Goal: Information Seeking & Learning: Learn about a topic

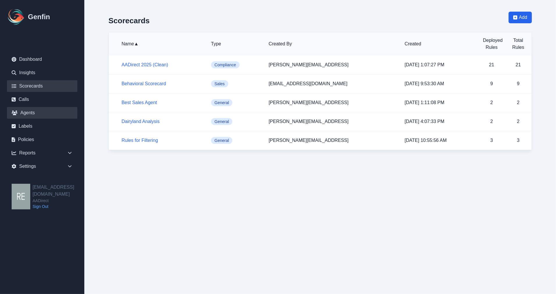
click at [27, 113] on link "Agents" at bounding box center [42, 113] width 70 height 12
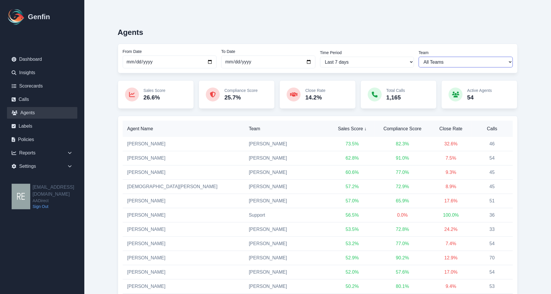
click at [457, 58] on select "All Teams [PERSON_NAME] Support" at bounding box center [466, 62] width 94 height 11
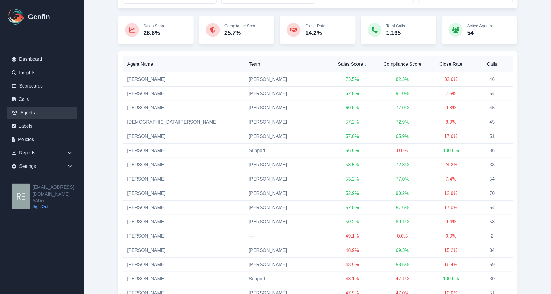
scroll to position [129, 0]
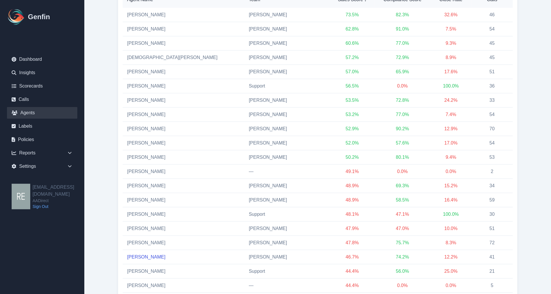
click at [142, 256] on link "[PERSON_NAME]" at bounding box center [146, 257] width 38 height 5
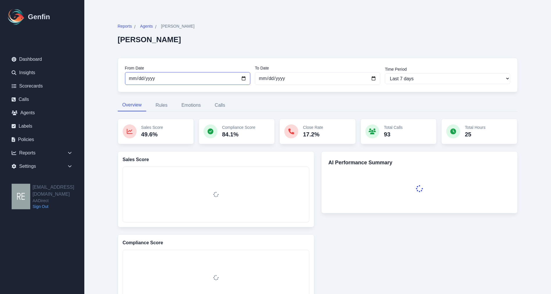
click at [246, 77] on input "[DATE]" at bounding box center [187, 78] width 125 height 13
click at [242, 77] on input "[DATE]" at bounding box center [187, 78] width 125 height 13
click at [243, 77] on input "[DATE]" at bounding box center [187, 78] width 125 height 13
click at [243, 77] on input "2025-09-30" at bounding box center [187, 78] width 125 height 13
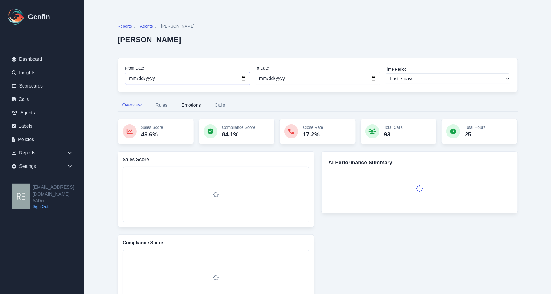
type input "2025-10-30"
select select "custom"
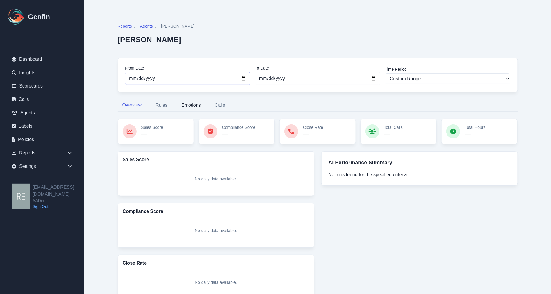
type input "2025-10-01"
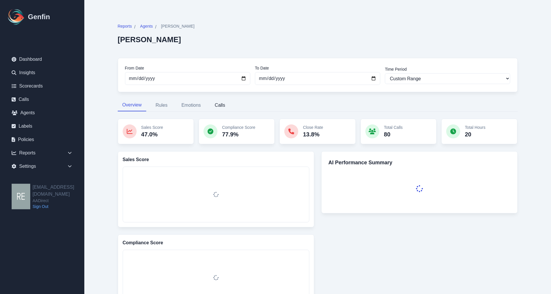
click at [222, 102] on button "Calls" at bounding box center [220, 105] width 20 height 12
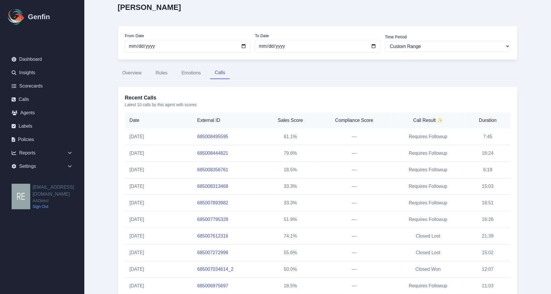
scroll to position [63, 0]
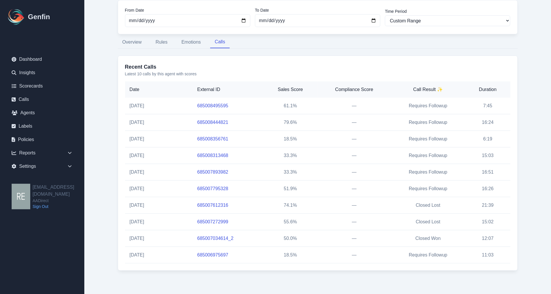
click at [225, 237] on link "685007034614_2" at bounding box center [215, 238] width 36 height 5
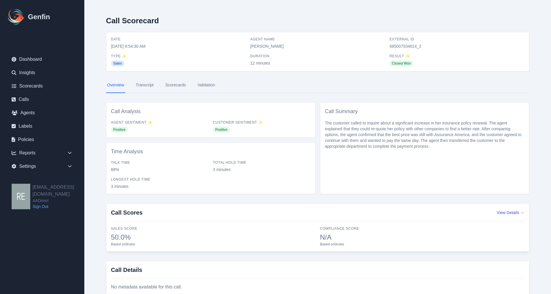
click at [173, 86] on link "Scorecards" at bounding box center [175, 85] width 23 height 16
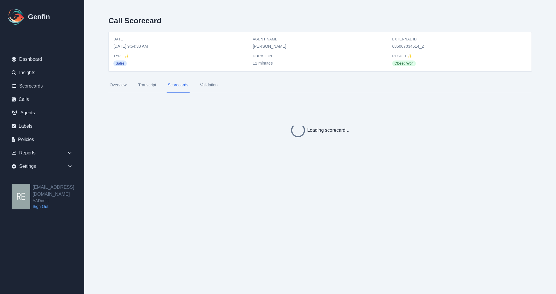
click at [211, 86] on link "Validation" at bounding box center [209, 85] width 20 height 16
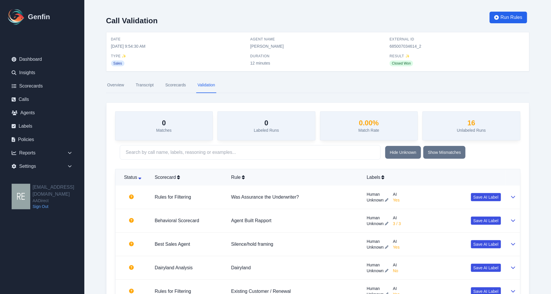
click at [140, 85] on link "Transcript" at bounding box center [145, 85] width 20 height 16
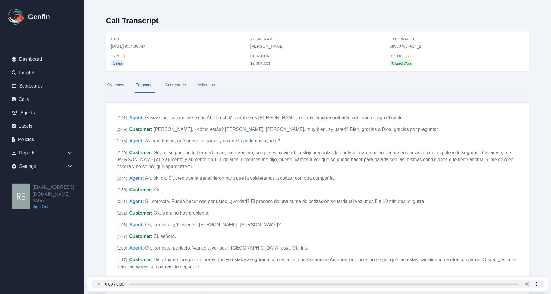
click at [115, 84] on link "Overview" at bounding box center [115, 85] width 19 height 16
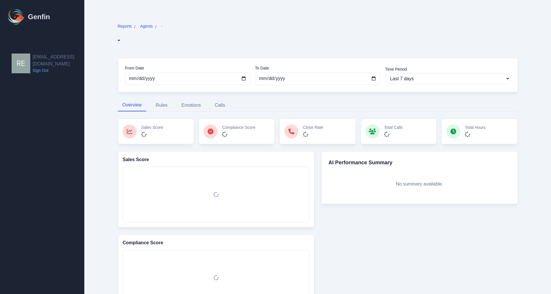
scroll to position [5, 0]
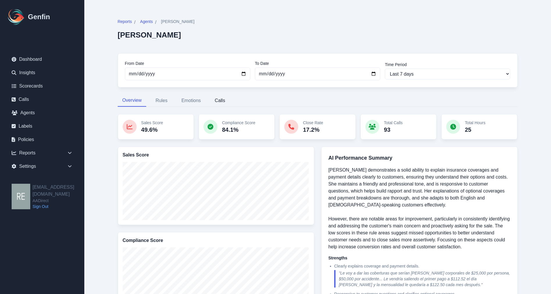
click at [217, 100] on button "Calls" at bounding box center [220, 101] width 20 height 12
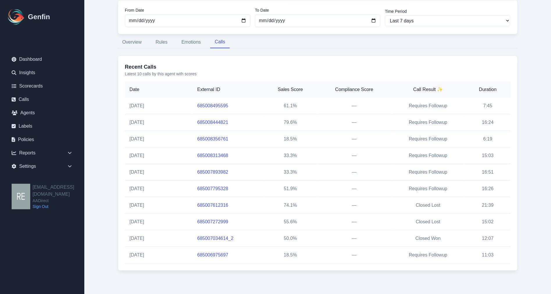
scroll to position [0, 0]
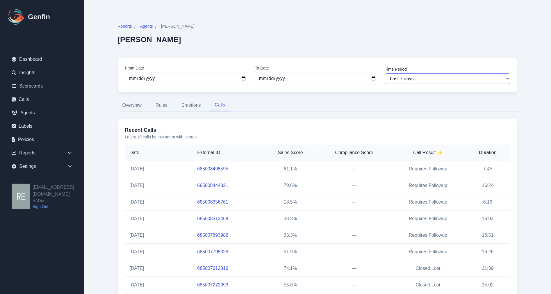
click at [471, 76] on select "Last 7 days Last 14 days Last 30 days Last 90 days Last 180 days Last 365 days …" at bounding box center [447, 78] width 125 height 11
click at [465, 78] on select "Last 7 days Last 14 days Last 30 days Last 90 days Last 180 days Last 365 days …" at bounding box center [447, 78] width 125 height 11
click at [29, 99] on link "Calls" at bounding box center [42, 100] width 70 height 12
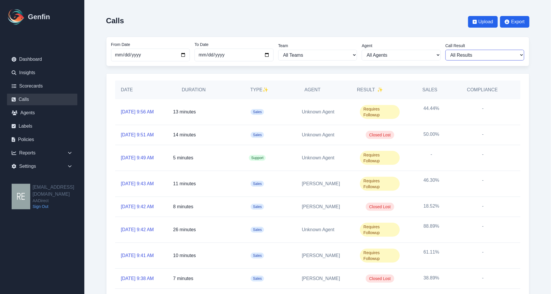
click at [498, 54] on select "All Results Closed Won Closed Lost Requires Followup" at bounding box center [485, 55] width 79 height 11
select select "Yes"
click at [448, 50] on select "All Results Closed Won Closed Lost Requires Followup" at bounding box center [485, 55] width 79 height 11
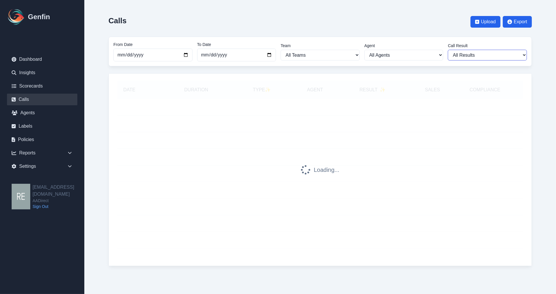
select select "Yes"
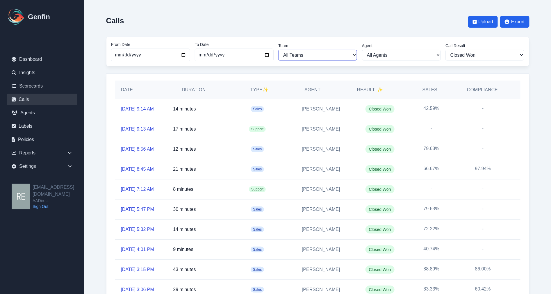
click at [312, 53] on select "All Teams Hugo Jesse Support" at bounding box center [317, 55] width 79 height 11
click at [412, 58] on select "All Agents Aida Garcia Diaz Alexandria Miller Ana Martinez Angela Barnett Annal…" at bounding box center [401, 55] width 79 height 11
select select "61"
click at [364, 50] on select "All Agents Aida Garcia Diaz Alexandria Miller Ana Martinez Angela Barnett Annal…" at bounding box center [401, 55] width 79 height 11
select select "61"
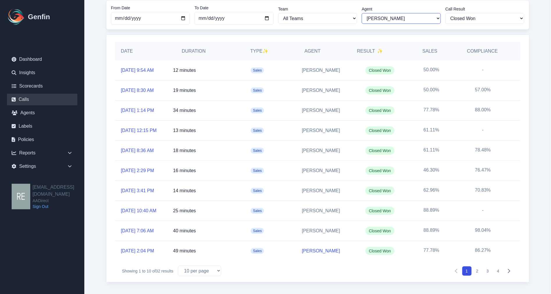
scroll to position [41, 0]
click at [147, 92] on link "10/13/2025, 8:30 AM" at bounding box center [137, 90] width 33 height 7
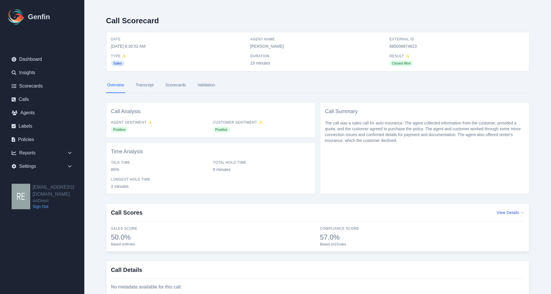
click at [145, 86] on link "Transcript" at bounding box center [145, 85] width 20 height 16
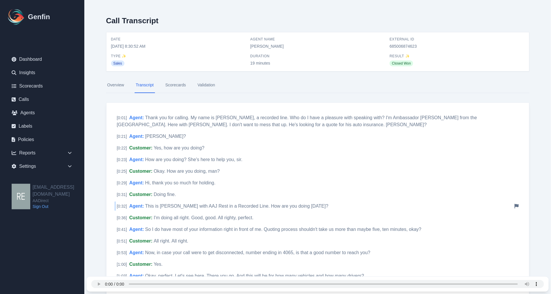
click at [519, 203] on div "[ 0:32 ] Agent : This is Yadira Magana with AAJ Rest in a Recorded Line. How ar…" at bounding box center [318, 206] width 407 height 9
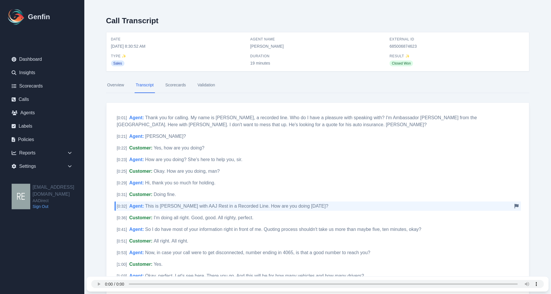
click at [516, 206] on icon at bounding box center [517, 206] width 4 height 5
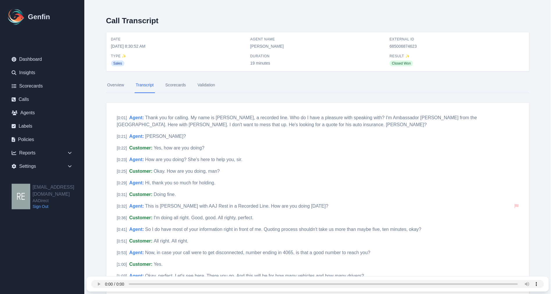
click at [203, 83] on link "Validation" at bounding box center [206, 85] width 20 height 16
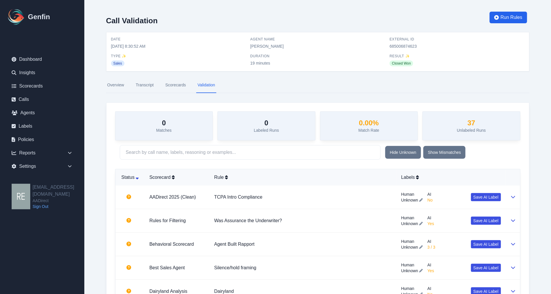
click at [179, 84] on link "Scorecards" at bounding box center [175, 85] width 23 height 16
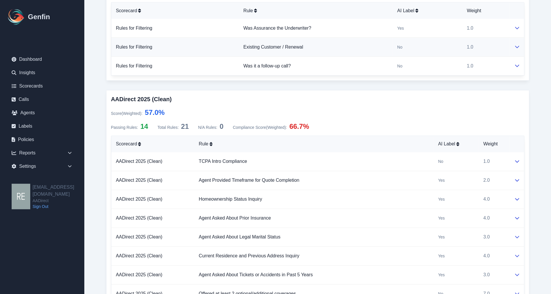
scroll to position [388, 0]
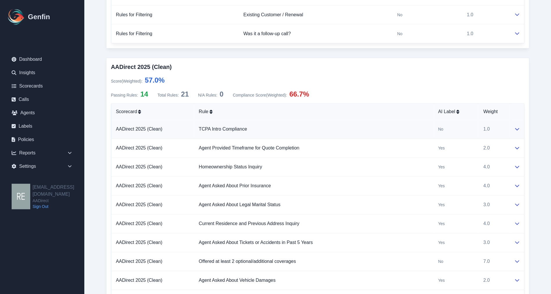
click at [513, 130] on td at bounding box center [517, 129] width 15 height 19
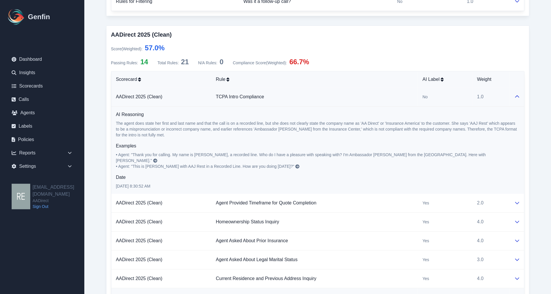
scroll to position [485, 0]
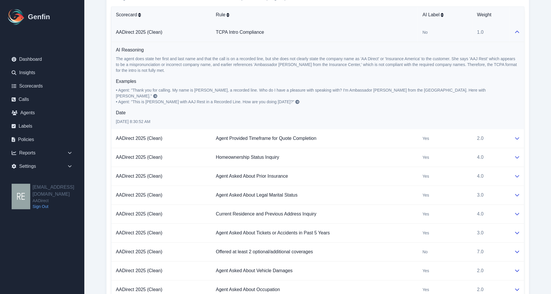
click at [518, 29] on button at bounding box center [517, 32] width 5 height 7
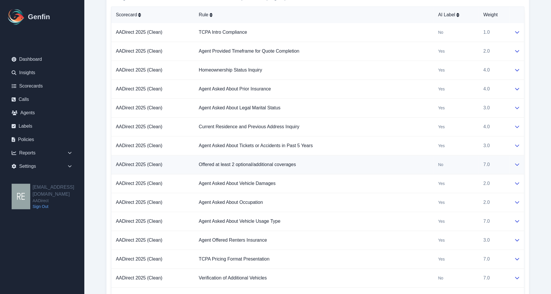
click at [515, 164] on icon at bounding box center [517, 164] width 5 height 5
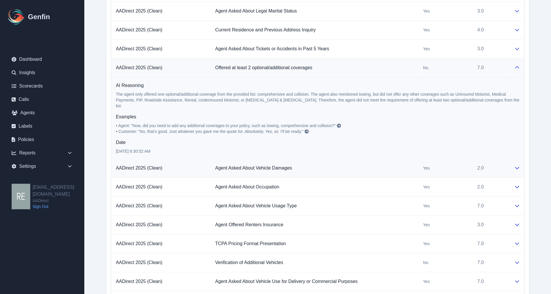
scroll to position [646, 0]
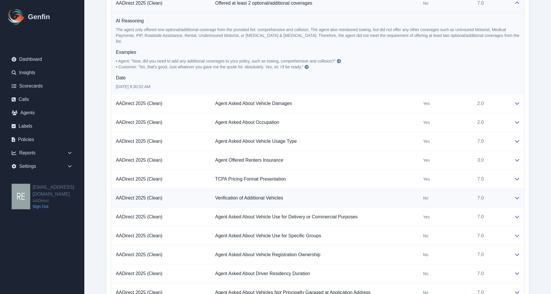
click at [521, 195] on td at bounding box center [517, 198] width 15 height 19
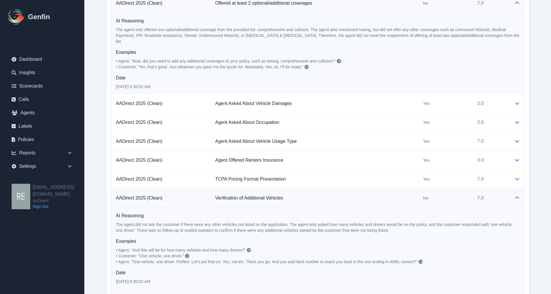
scroll to position [679, 0]
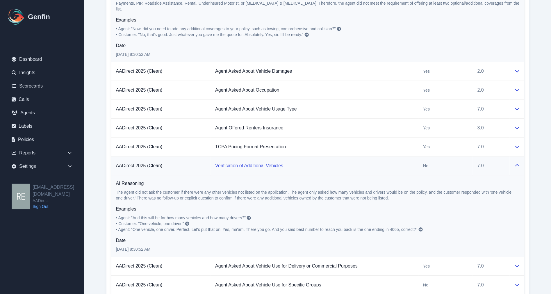
click at [269, 166] on link "Verification of Additional Vehicles" at bounding box center [249, 165] width 68 height 5
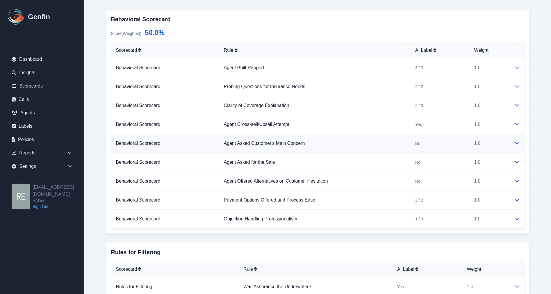
scroll to position [0, 0]
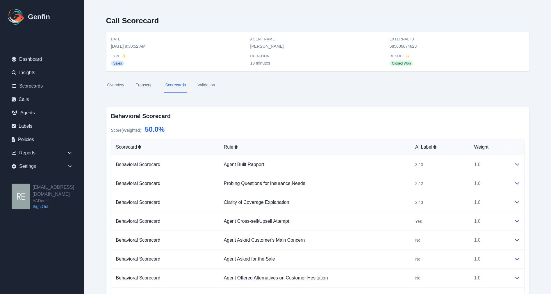
click at [120, 86] on link "Overview" at bounding box center [115, 85] width 19 height 16
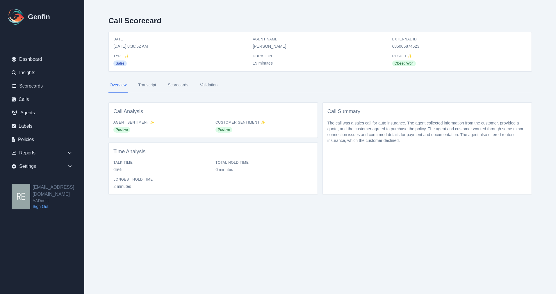
click at [143, 85] on link "Transcript" at bounding box center [147, 85] width 20 height 16
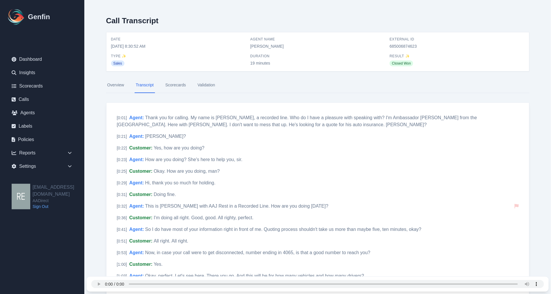
click at [177, 86] on link "Scorecards" at bounding box center [175, 85] width 23 height 16
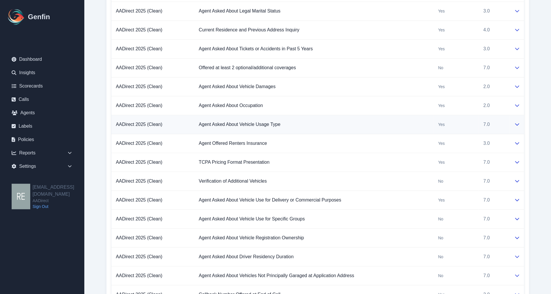
scroll to position [614, 0]
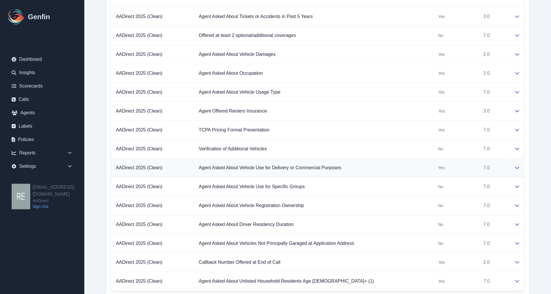
click at [515, 170] on div at bounding box center [517, 167] width 5 height 7
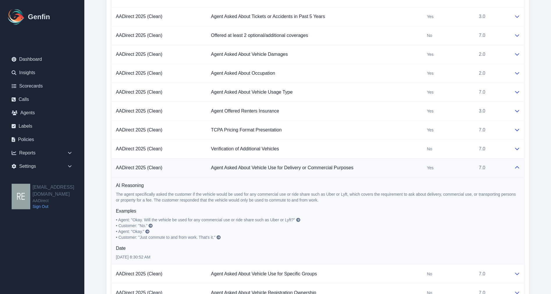
click at [507, 166] on td "7.0" at bounding box center [492, 168] width 35 height 19
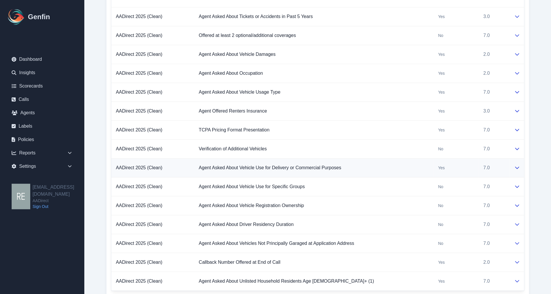
scroll to position [646, 0]
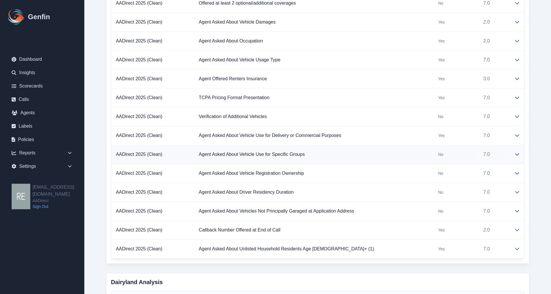
click at [521, 154] on td at bounding box center [517, 154] width 15 height 19
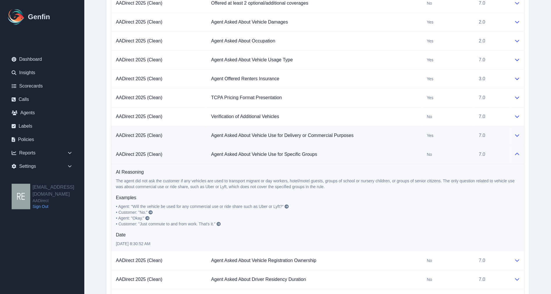
click at [515, 138] on div at bounding box center [517, 135] width 5 height 7
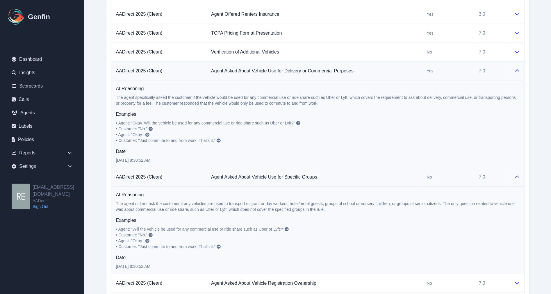
scroll to position [743, 0]
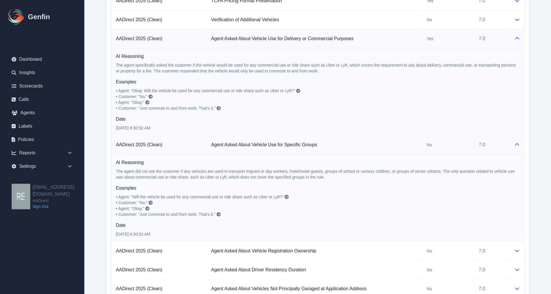
click at [300, 93] on icon at bounding box center [298, 91] width 4 height 4
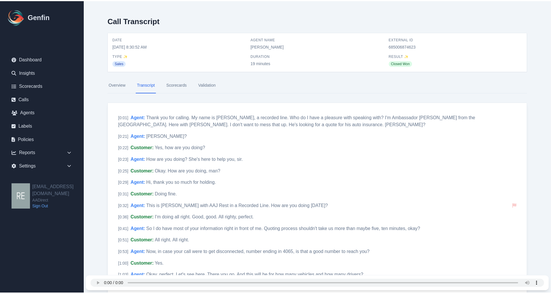
scroll to position [559, 0]
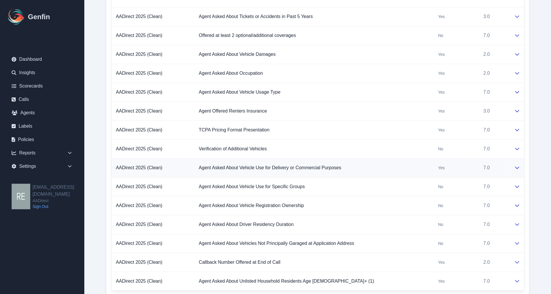
scroll to position [646, 0]
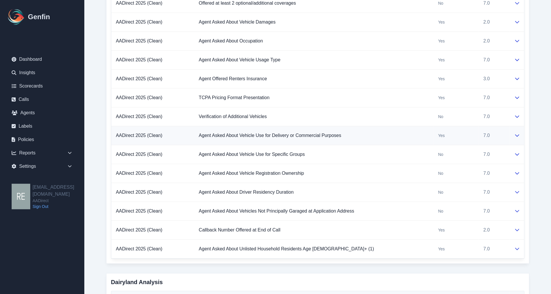
click at [519, 138] on icon at bounding box center [517, 135] width 5 height 5
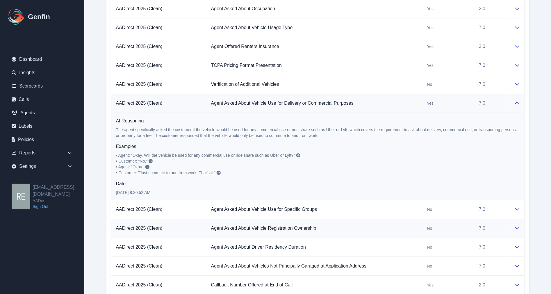
scroll to position [711, 0]
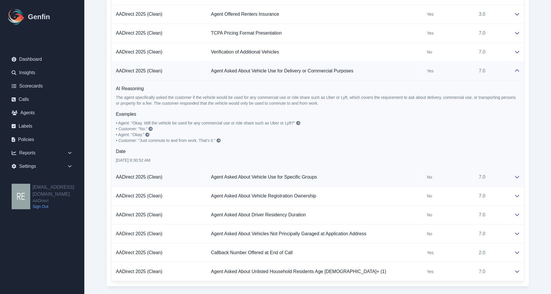
click at [513, 175] on td at bounding box center [517, 177] width 15 height 19
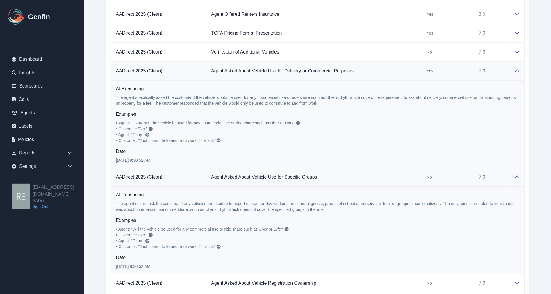
click at [513, 175] on td at bounding box center [517, 177] width 15 height 19
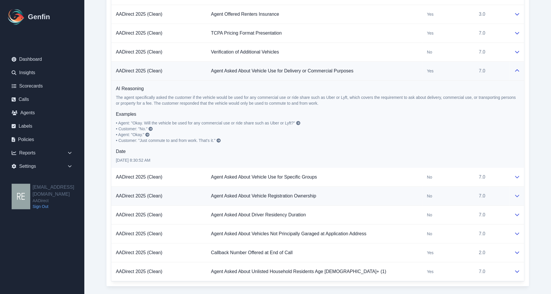
click at [233, 189] on td "Agent Asked About Vehicle Registration Ownership" at bounding box center [315, 196] width 216 height 19
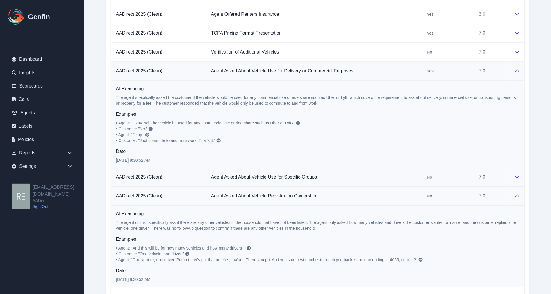
click at [261, 181] on td "Agent Asked About Vehicle Use for Specific Groups" at bounding box center [315, 177] width 216 height 19
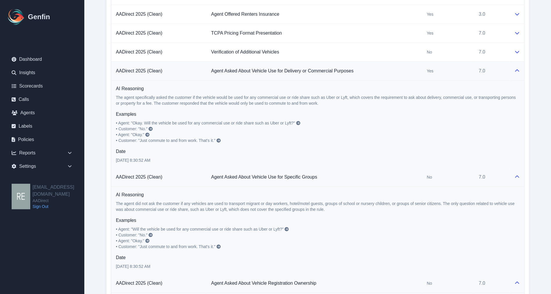
click at [288, 229] on icon at bounding box center [287, 229] width 4 height 4
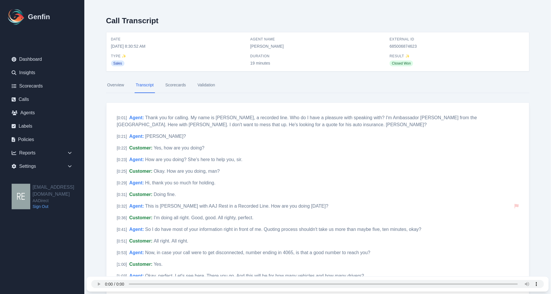
click at [280, 71] on div "Date 10/13/2025, 8:30:52 AM Agent Name Yadira Magana External ID 685006874623 T…" at bounding box center [318, 52] width 424 height 40
click at [408, 46] on span "685006874623" at bounding box center [457, 46] width 135 height 6
copy span "685006874623"
click at [175, 85] on link "Scorecards" at bounding box center [175, 85] width 23 height 16
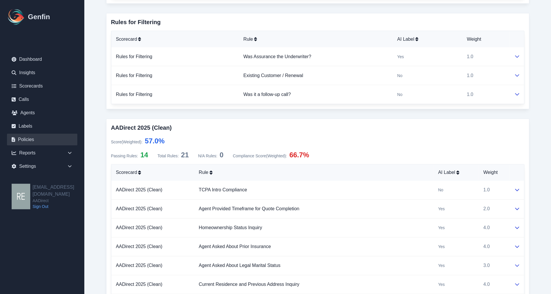
scroll to position [262, 0]
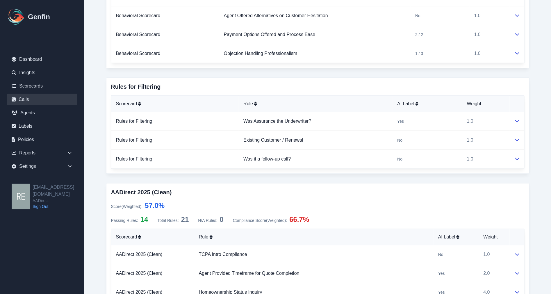
click at [30, 99] on link "Calls" at bounding box center [42, 100] width 70 height 12
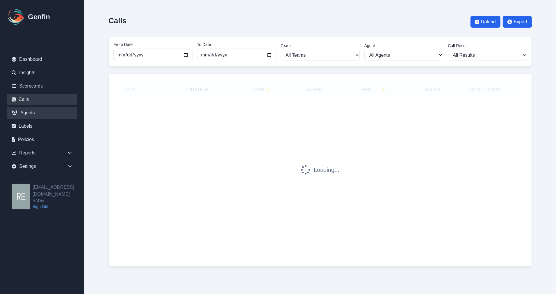
click at [33, 108] on link "Agents" at bounding box center [42, 113] width 70 height 12
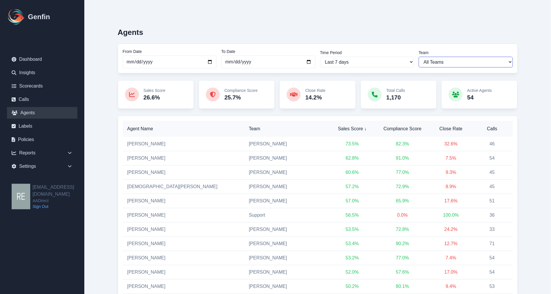
click at [475, 60] on select "All Teams [PERSON_NAME] Support" at bounding box center [466, 62] width 94 height 11
click at [198, 63] on input "2025-10-07" at bounding box center [170, 62] width 94 height 13
click at [213, 61] on input "2025-10-07" at bounding box center [170, 62] width 94 height 13
click at [209, 61] on input "2025-10-07" at bounding box center [170, 62] width 94 height 13
click at [210, 62] on input "2025-10-07" at bounding box center [170, 62] width 94 height 13
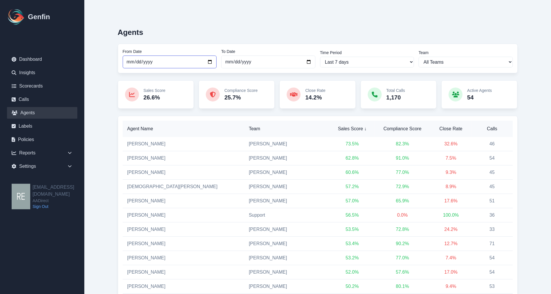
type input "2025-10-07"
select select "custom"
type input "[DATE]"
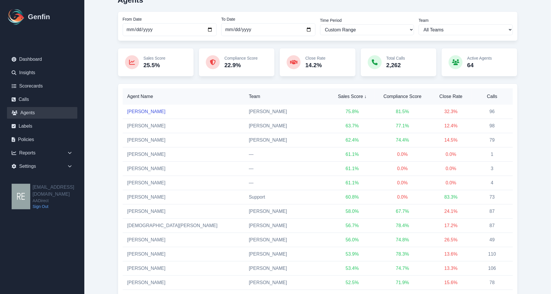
click at [154, 110] on link "[PERSON_NAME]" at bounding box center [146, 111] width 38 height 5
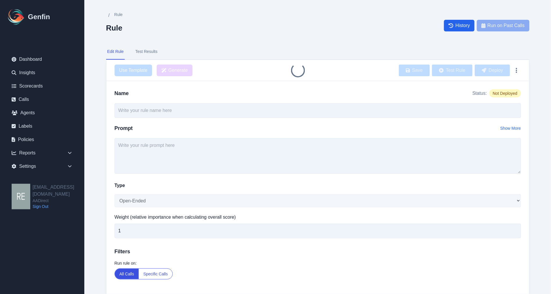
type input "Verification of Additional Vehicles"
select select "Yes/No"
type input "7"
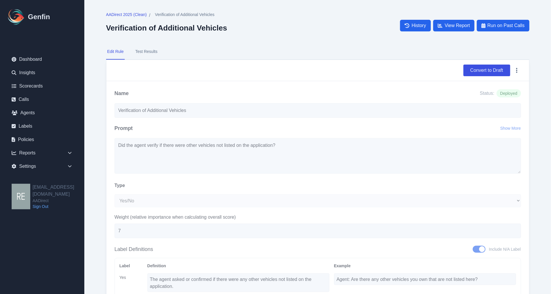
click at [149, 50] on button "Test Results" at bounding box center [146, 52] width 24 height 16
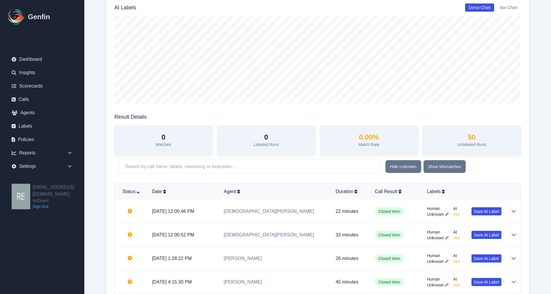
scroll to position [161, 0]
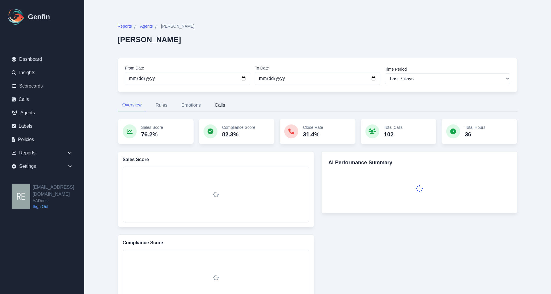
click at [220, 106] on button "Calls" at bounding box center [220, 105] width 20 height 12
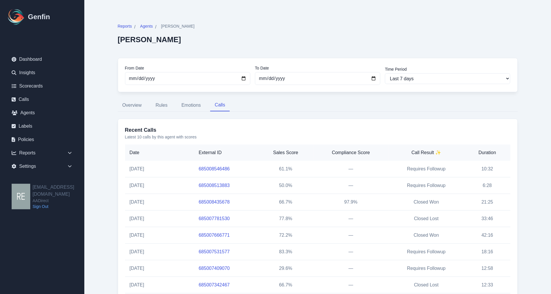
scroll to position [32, 0]
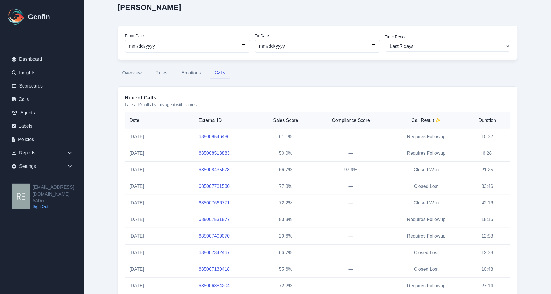
click at [216, 171] on link "685008435678" at bounding box center [214, 169] width 31 height 5
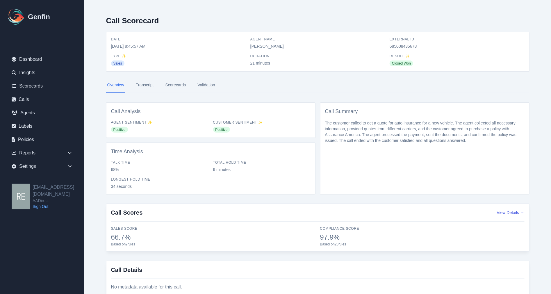
click at [145, 85] on link "Transcript" at bounding box center [145, 85] width 20 height 16
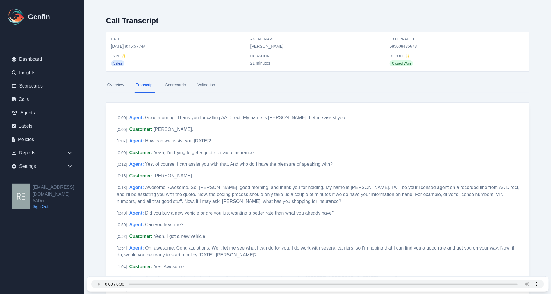
click at [181, 85] on link "Scorecards" at bounding box center [175, 85] width 23 height 16
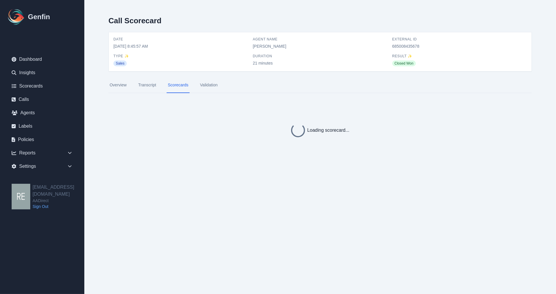
click at [208, 86] on link "Validation" at bounding box center [209, 85] width 20 height 16
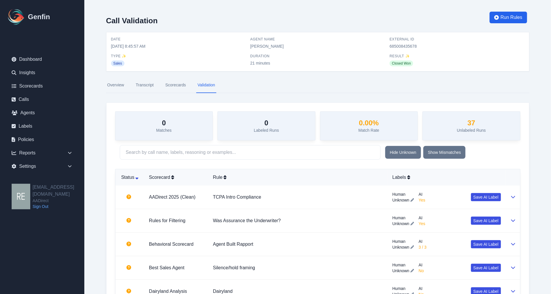
click at [172, 86] on link "Scorecards" at bounding box center [175, 85] width 23 height 16
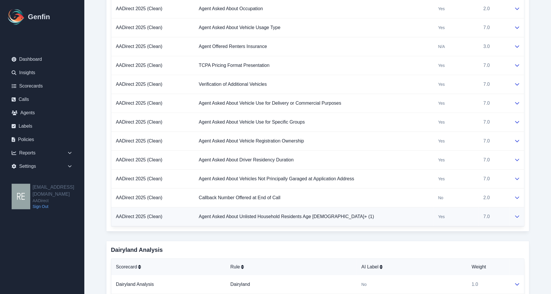
scroll to position [743, 0]
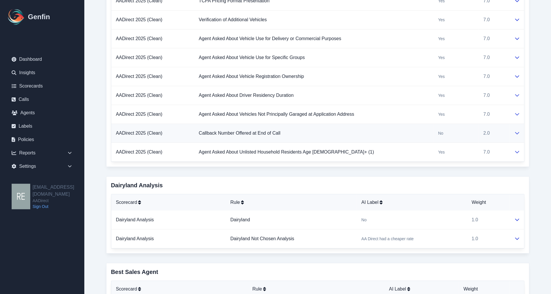
click at [516, 133] on icon at bounding box center [517, 133] width 5 height 5
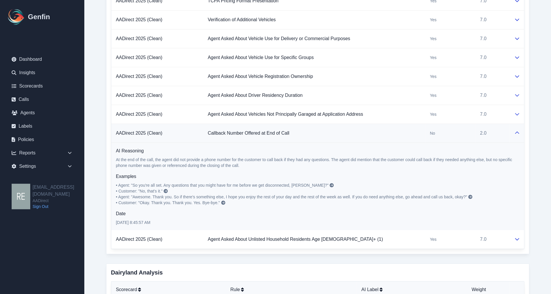
click at [516, 133] on icon at bounding box center [517, 133] width 5 height 5
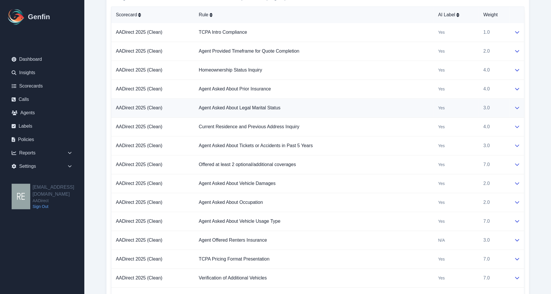
scroll to position [420, 0]
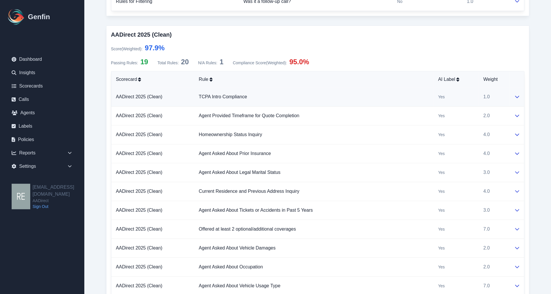
click at [517, 100] on button at bounding box center [517, 97] width 5 height 7
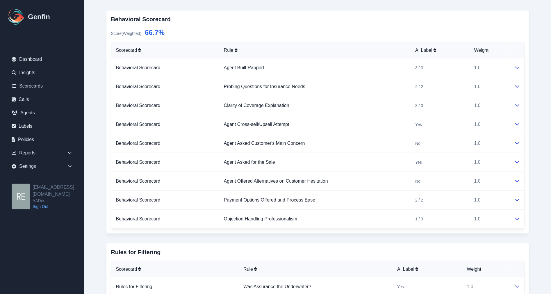
scroll to position [0, 0]
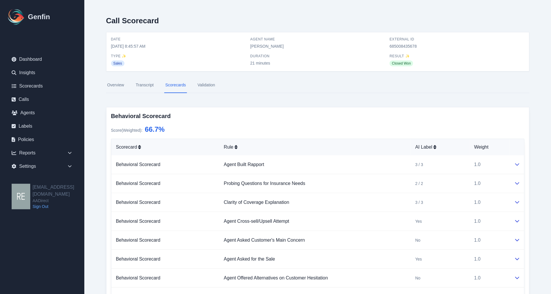
click at [391, 47] on span "685008435678" at bounding box center [457, 46] width 135 height 6
copy span "685008435678"
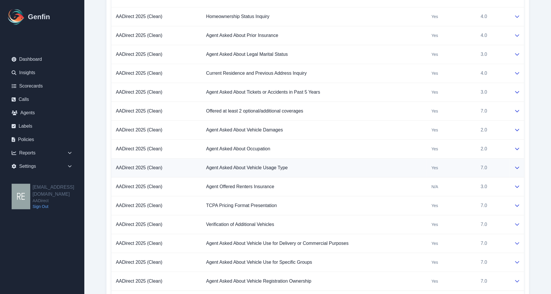
scroll to position [646, 0]
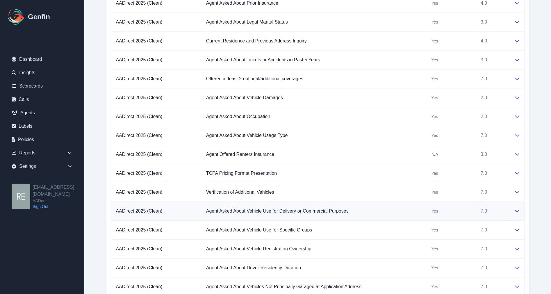
click at [515, 212] on icon at bounding box center [517, 211] width 5 height 5
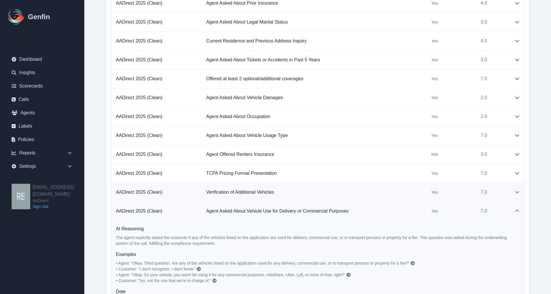
scroll to position [582, 0]
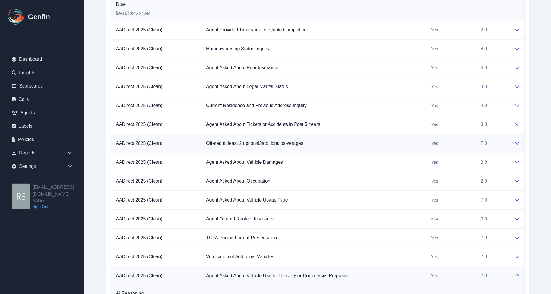
click at [519, 147] on button at bounding box center [517, 143] width 5 height 7
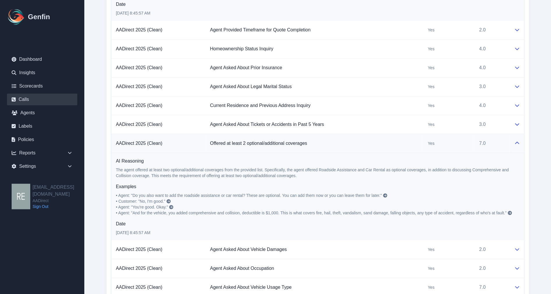
click at [28, 100] on link "Calls" at bounding box center [42, 100] width 70 height 12
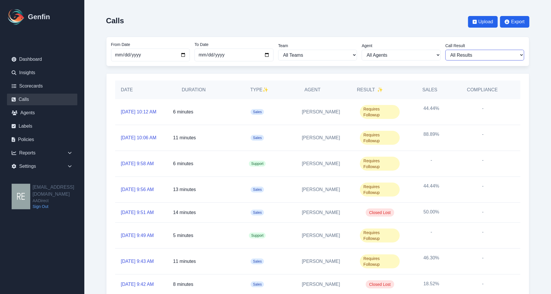
click at [472, 54] on select "All Results Closed Won Closed Lost Requires Followup" at bounding box center [485, 55] width 79 height 11
select select "Yes"
click at [448, 50] on select "All Results Closed Won Closed Lost Requires Followup" at bounding box center [485, 55] width 79 height 11
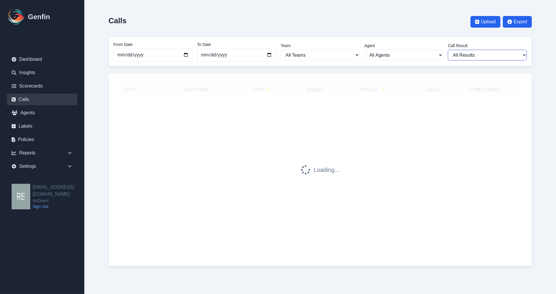
select select "Yes"
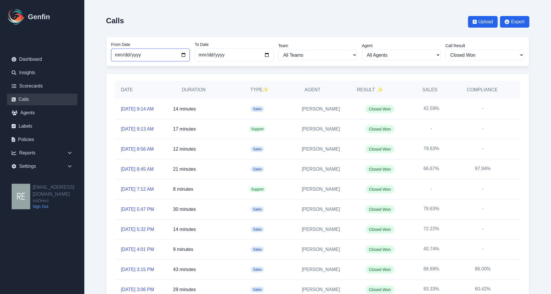
click at [184, 53] on input "2025-09-01" at bounding box center [150, 55] width 79 height 13
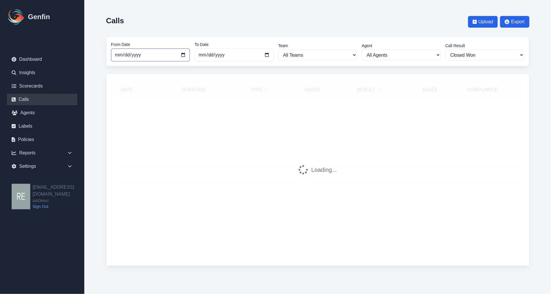
type input "2025-10-01"
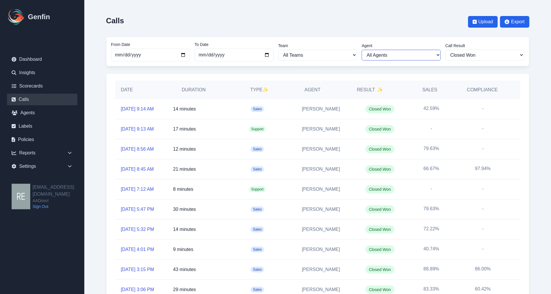
click at [386, 54] on select "All Agents Aida Garcia Diaz Alexandria Miller Ana Martinez Angela Barnett Annal…" at bounding box center [401, 55] width 79 height 11
select select "280"
click at [364, 50] on select "All Agents Aida Garcia Diaz Alexandria Miller Ana Martinez Angela Barnett Annal…" at bounding box center [401, 55] width 79 height 11
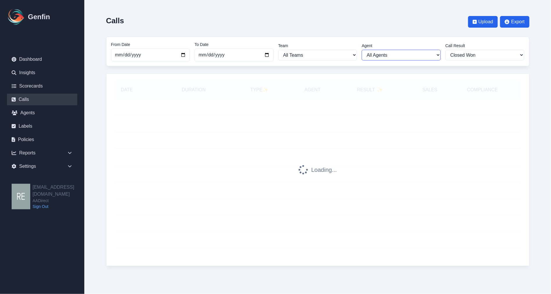
select select "280"
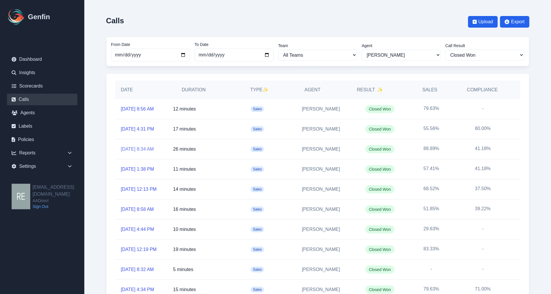
click at [132, 153] on link "10/10/2025, 8:34 AM" at bounding box center [137, 149] width 33 height 7
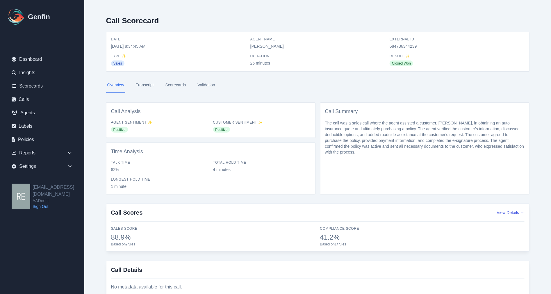
click at [174, 85] on link "Scorecards" at bounding box center [175, 85] width 23 height 16
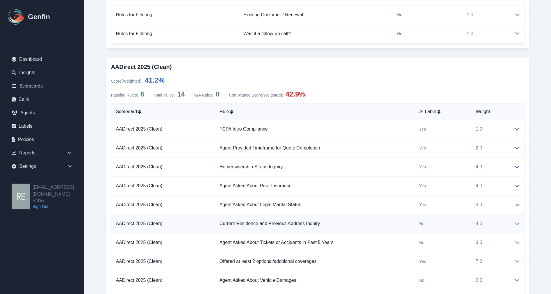
scroll to position [420, 0]
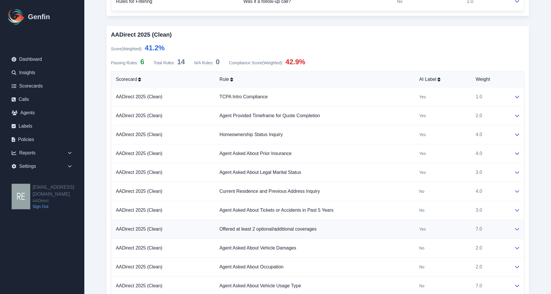
click at [516, 225] on td at bounding box center [517, 229] width 15 height 19
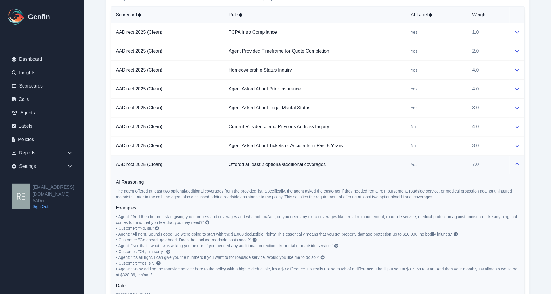
scroll to position [517, 0]
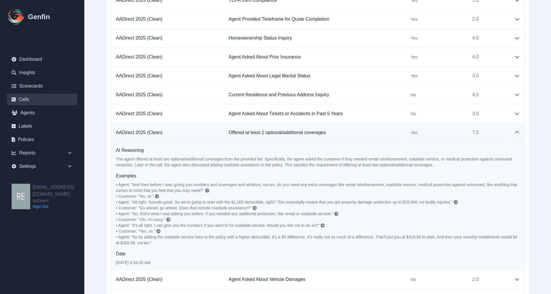
click at [28, 99] on link "Calls" at bounding box center [42, 100] width 70 height 12
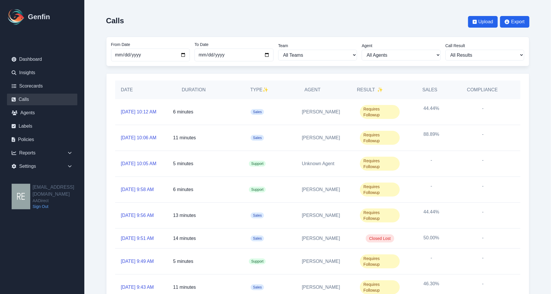
click at [484, 49] on div "Call Result All Results Closed Won Closed Lost Requires Followup" at bounding box center [485, 52] width 79 height 18
click at [485, 57] on select "All Results Closed Won Closed Lost Requires Followup" at bounding box center [485, 55] width 79 height 11
select select "Yes"
click at [448, 50] on select "All Results Closed Won Closed Lost Requires Followup" at bounding box center [485, 55] width 79 height 11
select select "Yes"
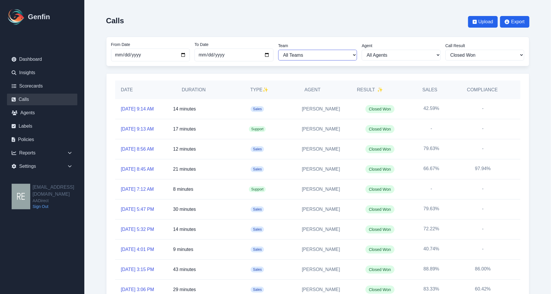
click at [324, 56] on select "All Teams [PERSON_NAME] Support" at bounding box center [317, 55] width 79 height 11
click at [413, 54] on select "All Agents Aida Garcia Diaz Alexandria Miller Ana Martinez Angela Barnett Annal…" at bounding box center [401, 55] width 79 height 11
select select "419"
click at [364, 50] on select "All Agents Aida Garcia Diaz Alexandria Miller Ana Martinez Angela Barnett Annal…" at bounding box center [401, 55] width 79 height 11
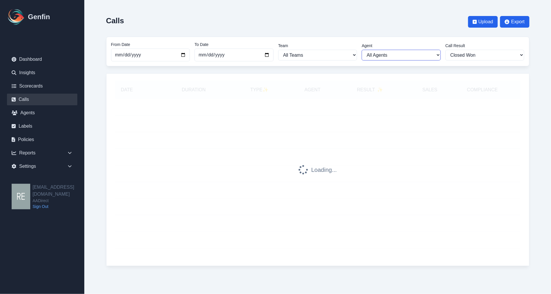
select select "419"
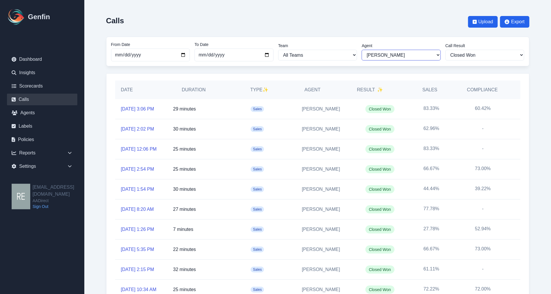
scroll to position [62, 0]
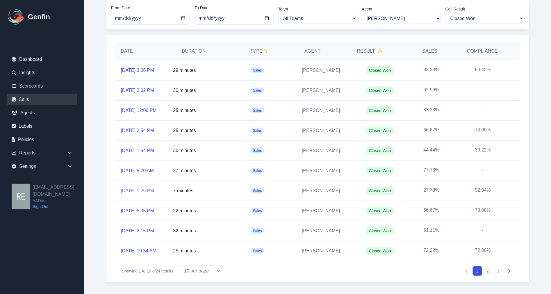
click at [149, 187] on link "10/7/2025, 1:26 PM" at bounding box center [137, 190] width 33 height 7
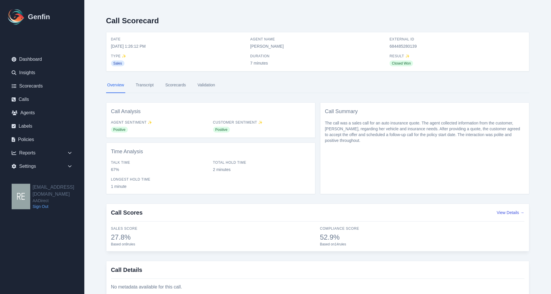
click at [181, 83] on link "Scorecards" at bounding box center [175, 85] width 23 height 16
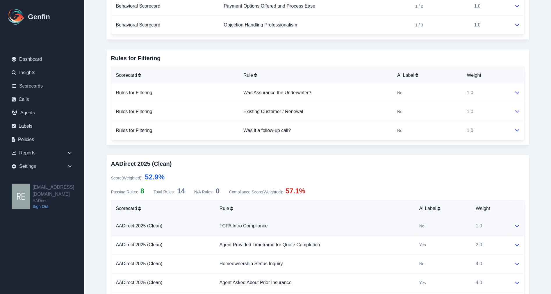
scroll to position [420, 0]
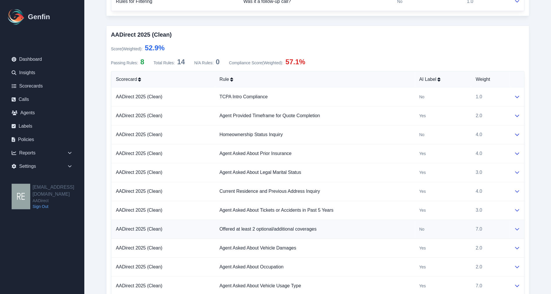
click at [520, 226] on td at bounding box center [517, 229] width 15 height 19
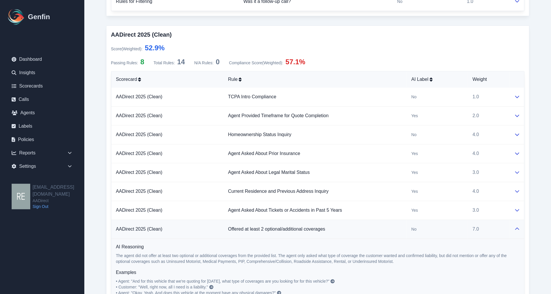
scroll to position [485, 0]
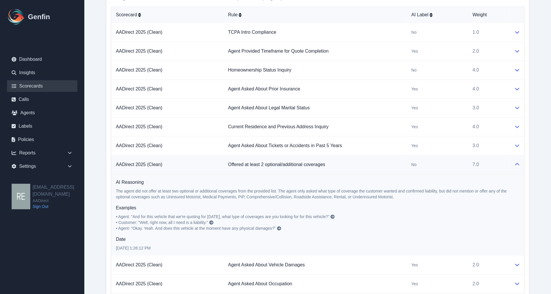
click at [37, 87] on link "Scorecards" at bounding box center [42, 86] width 70 height 12
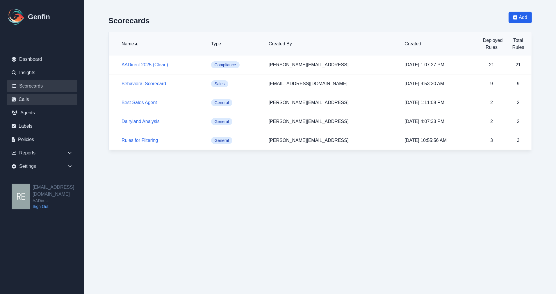
click at [30, 102] on link "Calls" at bounding box center [42, 100] width 70 height 12
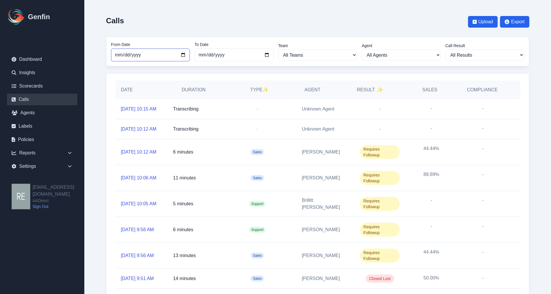
click at [184, 53] on input "2025-09-01" at bounding box center [150, 55] width 79 height 13
type input "[DATE]"
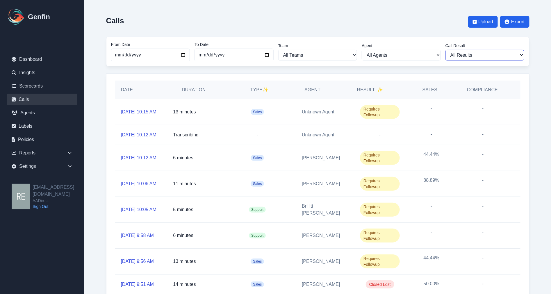
click at [509, 56] on select "All Results Closed Won Closed Lost Requires Followup" at bounding box center [485, 55] width 79 height 11
select select "Yes"
click at [448, 50] on select "All Results Closed Won Closed Lost Requires Followup" at bounding box center [485, 55] width 79 height 11
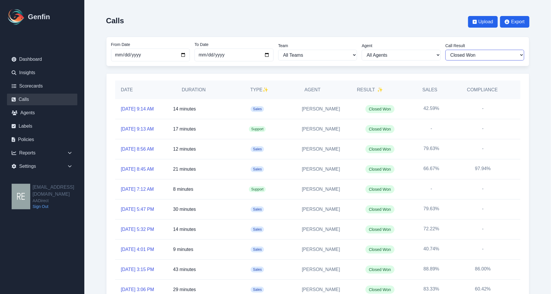
scroll to position [65, 0]
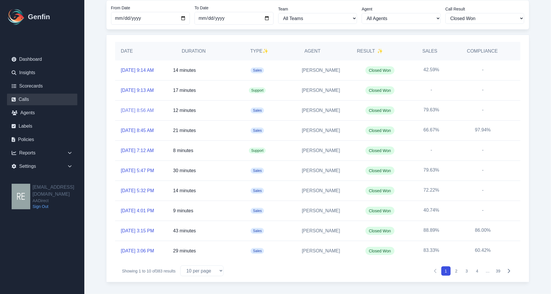
click at [150, 107] on link "10/14/2025, 8:56 AM" at bounding box center [137, 110] width 33 height 7
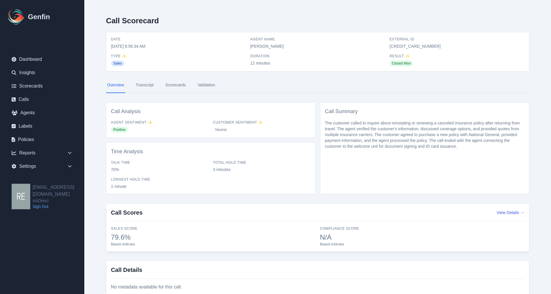
click at [150, 85] on link "Transcript" at bounding box center [145, 85] width 20 height 16
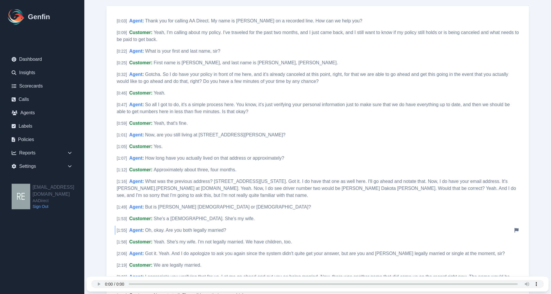
scroll to position [161, 0]
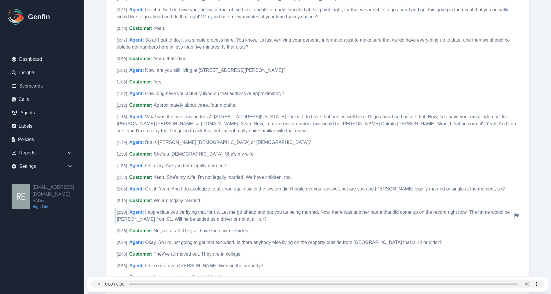
click at [242, 216] on span "I appreciate you verifying that for us. Let me go ahead and put you as being ma…" at bounding box center [313, 216] width 393 height 12
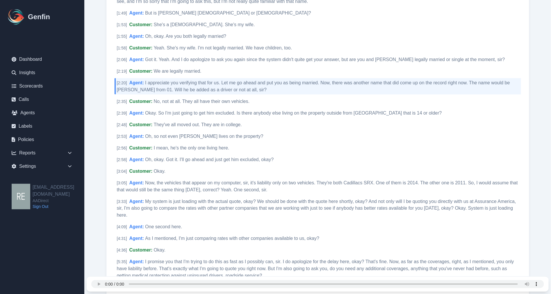
scroll to position [323, 0]
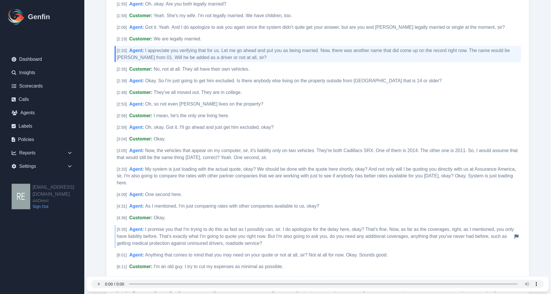
click at [224, 236] on span "I promise you that I'm trying to do this as fast as I possibly can, sir. I do a…" at bounding box center [315, 236] width 397 height 19
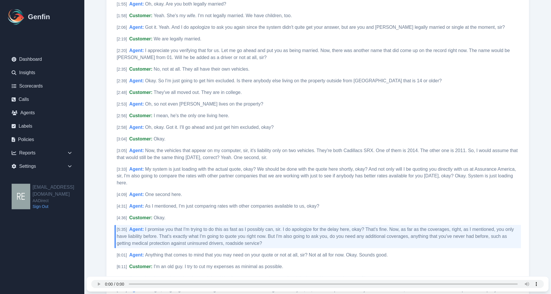
scroll to position [388, 0]
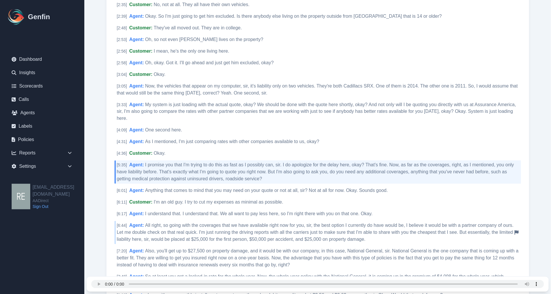
click at [190, 231] on span "All right, so going with the coverages that we have available right now for you…" at bounding box center [315, 232] width 397 height 19
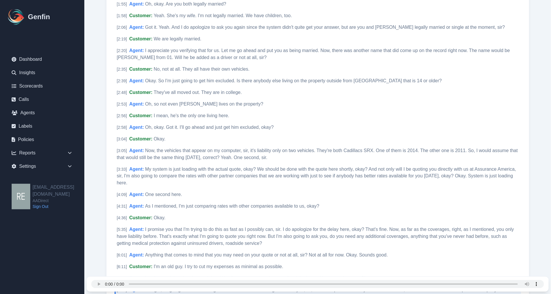
scroll to position [258, 0]
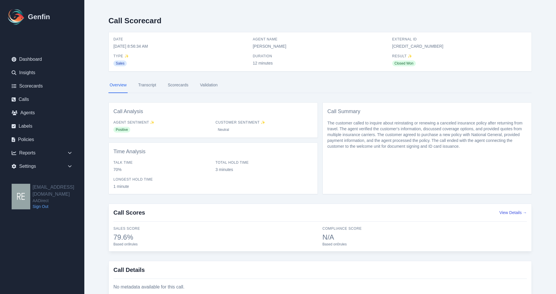
select select "Yes"
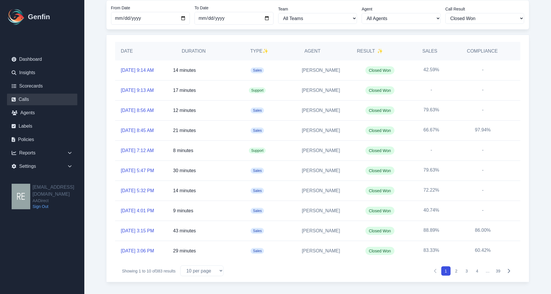
scroll to position [97, 0]
click at [132, 187] on link "10/13/2025, 5:32 PM" at bounding box center [137, 190] width 33 height 7
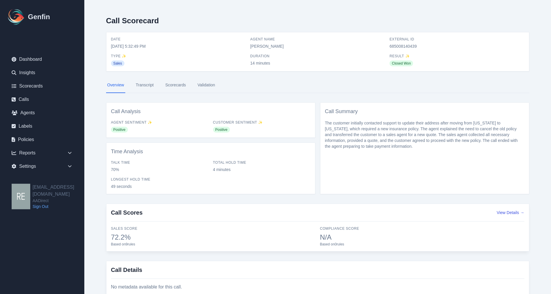
click at [175, 81] on link "Scorecards" at bounding box center [175, 85] width 23 height 16
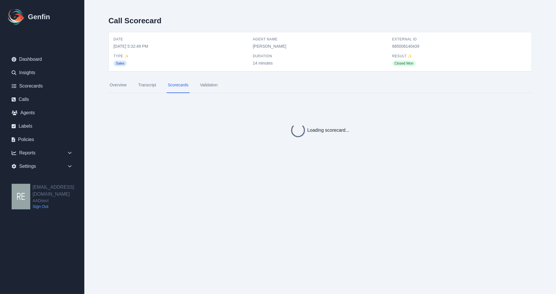
click at [148, 82] on link "Transcript" at bounding box center [147, 85] width 20 height 16
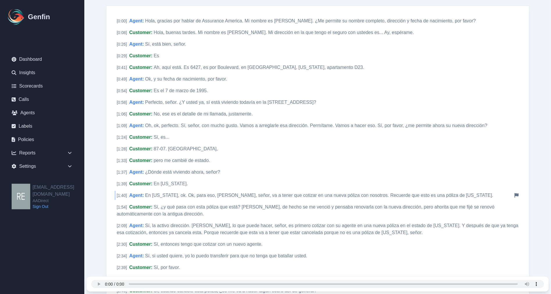
scroll to position [32, 0]
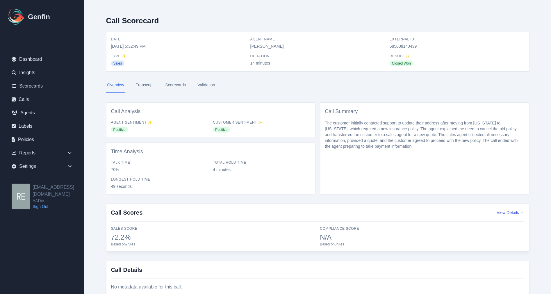
select select "Yes"
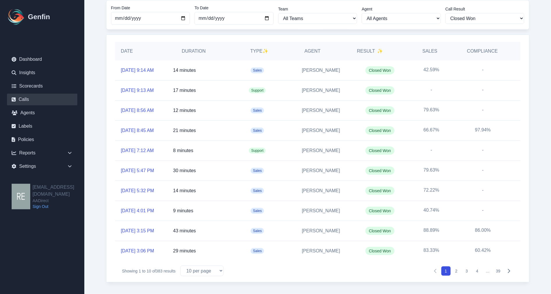
scroll to position [97, 0]
click at [135, 207] on link "10/13/2025, 4:01 PM" at bounding box center [137, 210] width 33 height 7
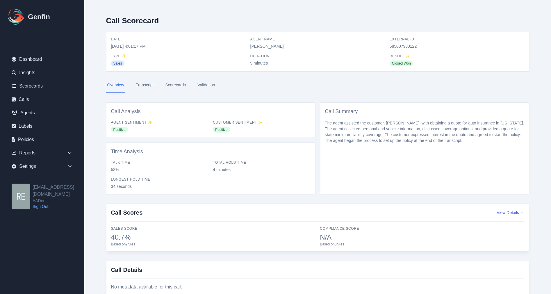
click at [181, 85] on link "Scorecards" at bounding box center [175, 85] width 23 height 16
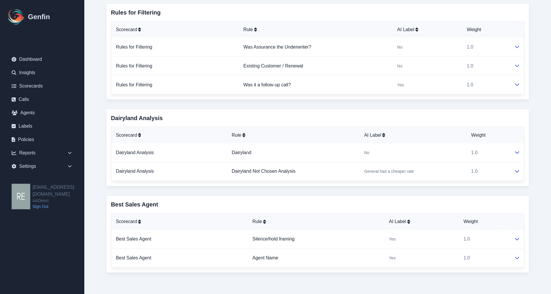
scroll to position [240, 0]
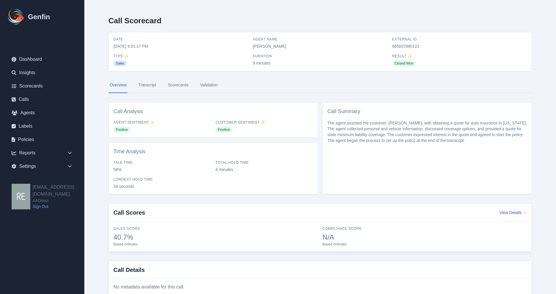
select select "Yes"
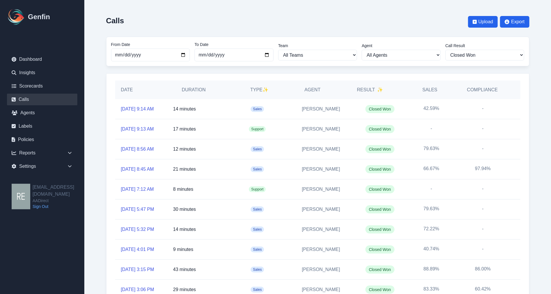
scroll to position [97, 0]
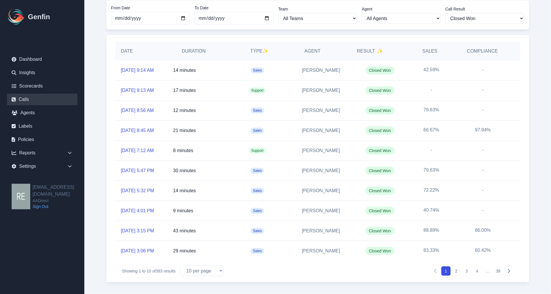
click at [458, 271] on button "2" at bounding box center [456, 270] width 9 height 9
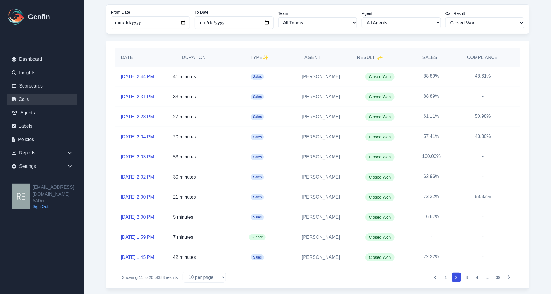
scroll to position [65, 0]
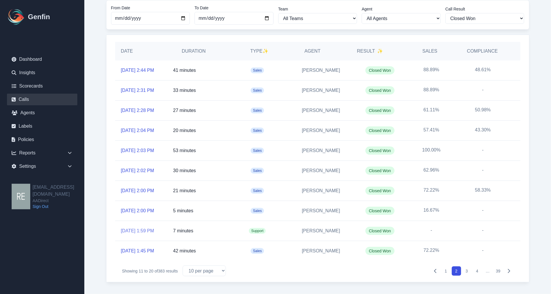
click at [142, 234] on link "10/13/2025, 1:59 PM" at bounding box center [137, 231] width 33 height 7
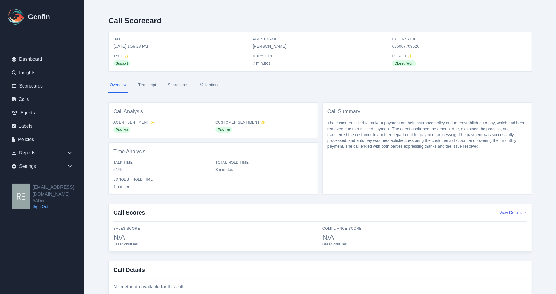
select select "Yes"
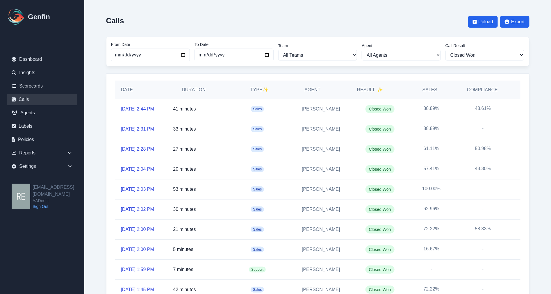
scroll to position [97, 0]
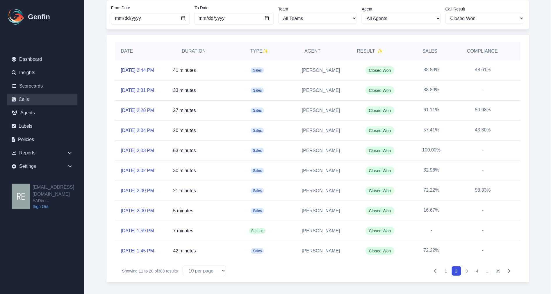
click at [466, 274] on button "3" at bounding box center [467, 270] width 9 height 9
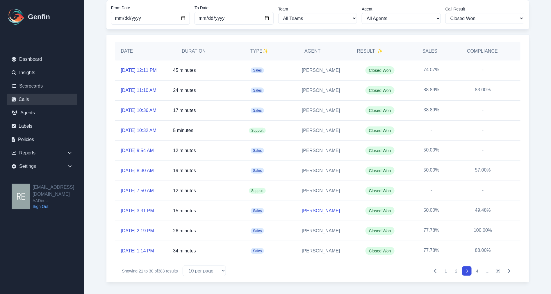
scroll to position [97, 0]
click at [138, 207] on link "10/11/2025, 3:31 PM" at bounding box center [137, 210] width 33 height 7
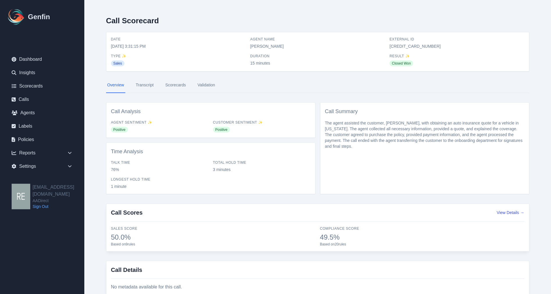
click at [154, 83] on link "Transcript" at bounding box center [145, 85] width 20 height 16
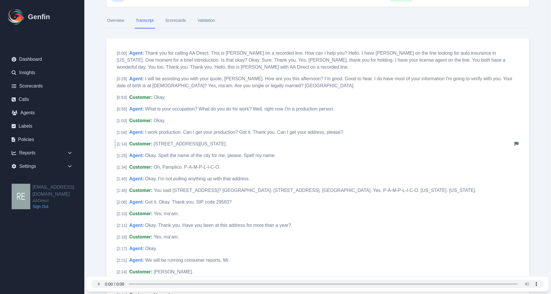
scroll to position [161, 0]
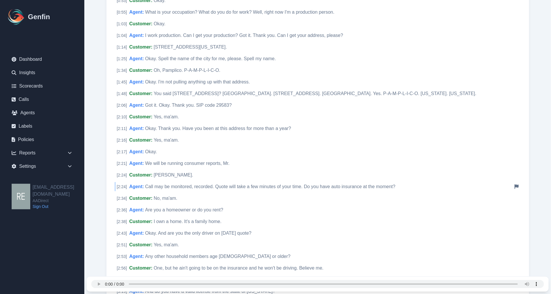
click at [347, 187] on span "Call may be monitored, recorded. Quote will take a few minutes of your time. Do…" at bounding box center [270, 186] width 250 height 5
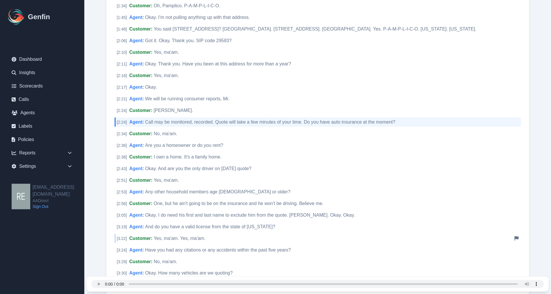
scroll to position [291, 0]
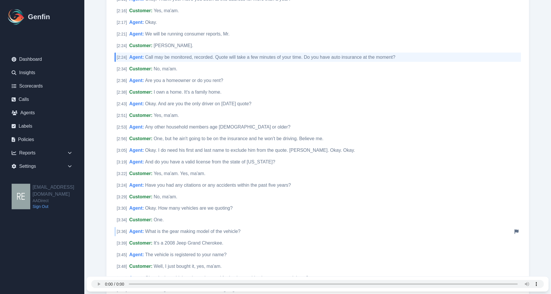
click at [227, 229] on span "What is the gear making model of the vehicle?" at bounding box center [192, 231] width 95 height 5
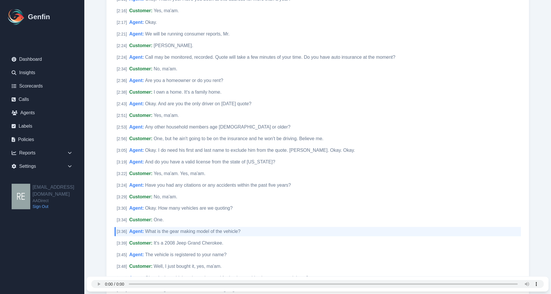
scroll to position [356, 0]
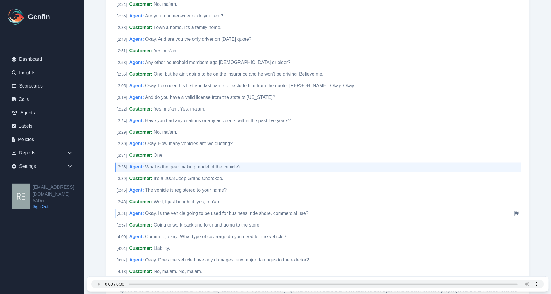
click at [290, 211] on span "Okay. Is the vehicle going to be used for business, ride share, commercial use?" at bounding box center [227, 213] width 164 height 5
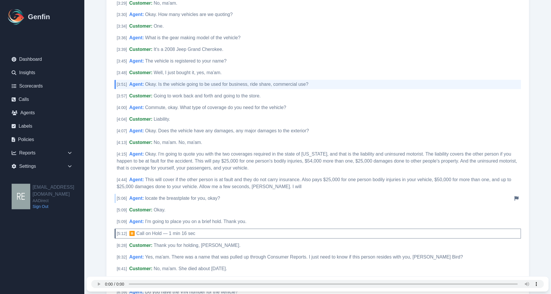
scroll to position [517, 0]
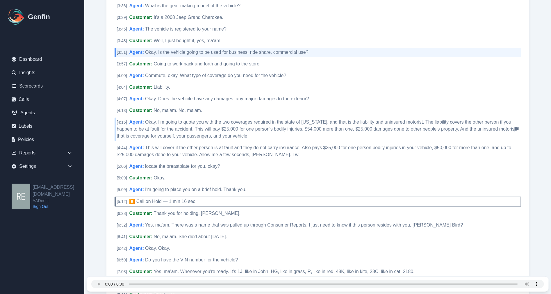
click at [332, 120] on span "Okay. I'm going to quote you with the two coverages required in the state of So…" at bounding box center [317, 129] width 401 height 19
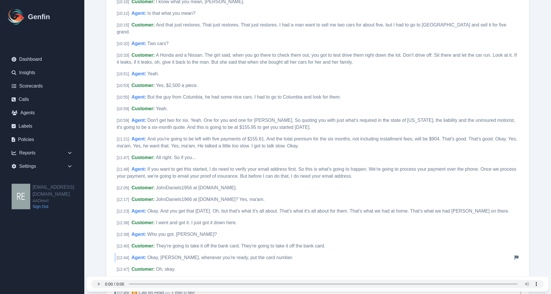
scroll to position [1164, 0]
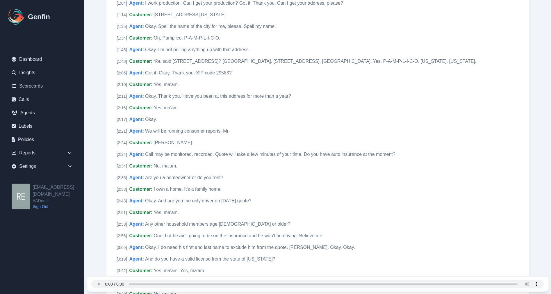
scroll to position [32, 0]
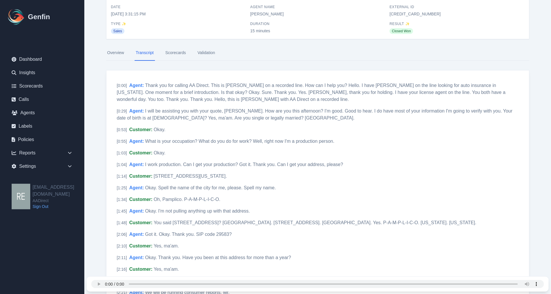
click at [173, 53] on link "Scorecards" at bounding box center [175, 53] width 23 height 16
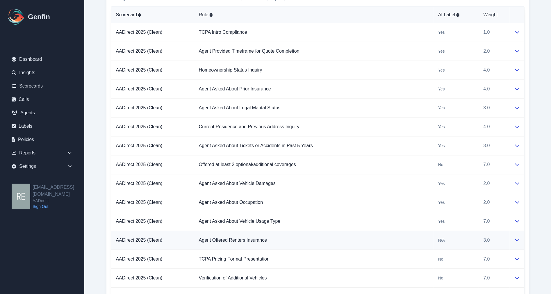
scroll to position [517, 0]
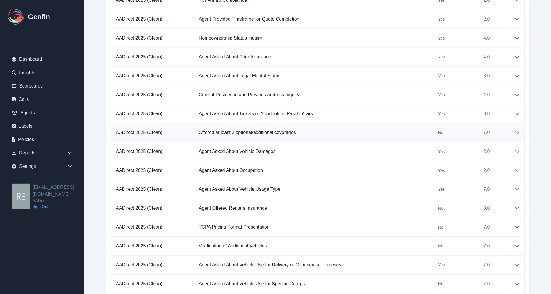
click at [518, 130] on button at bounding box center [517, 132] width 5 height 7
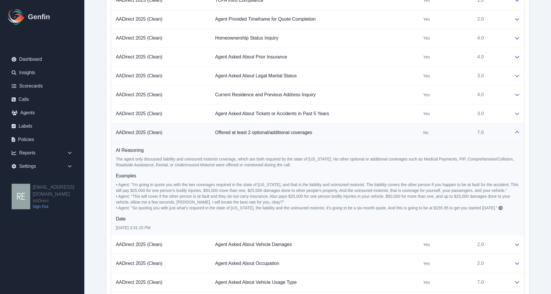
click at [520, 131] on td at bounding box center [517, 132] width 15 height 19
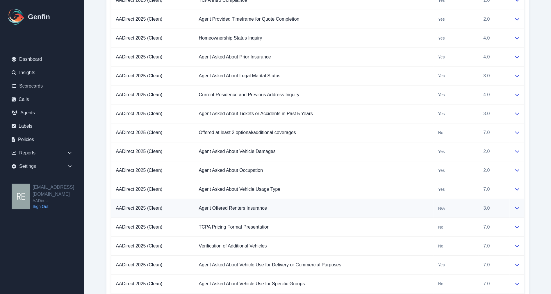
click at [517, 206] on icon at bounding box center [517, 208] width 5 height 5
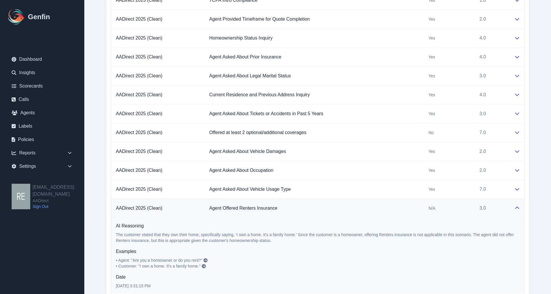
click at [517, 206] on icon at bounding box center [517, 208] width 5 height 5
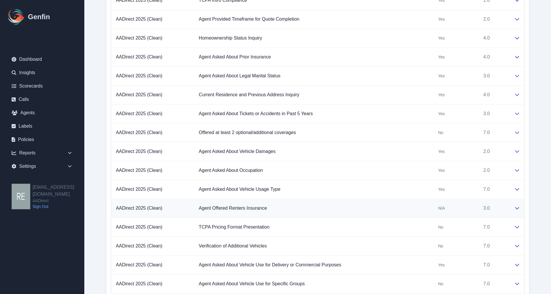
scroll to position [549, 0]
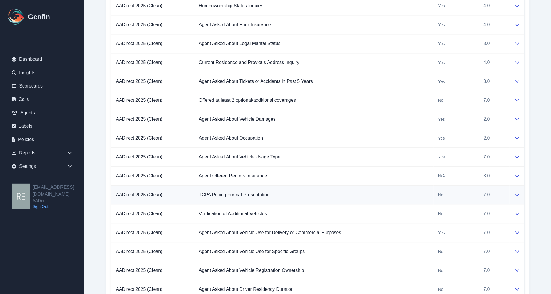
click at [515, 192] on button at bounding box center [517, 194] width 5 height 7
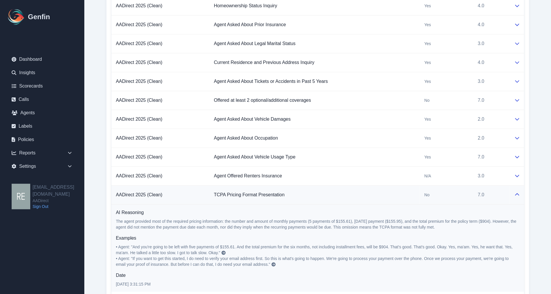
click at [515, 192] on button at bounding box center [517, 194] width 5 height 7
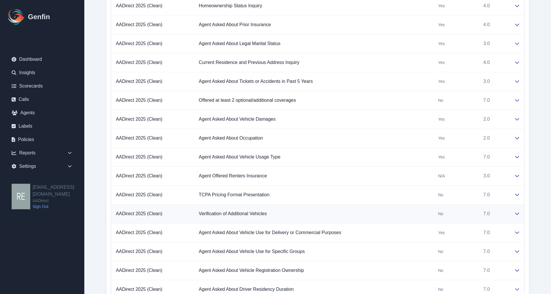
click at [516, 211] on button at bounding box center [517, 213] width 5 height 7
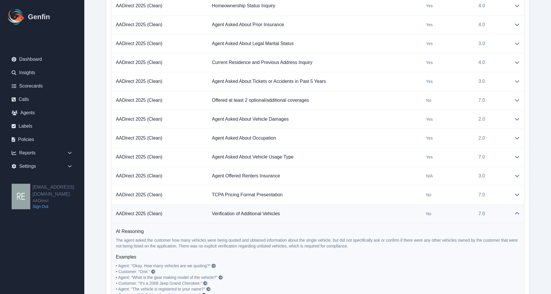
scroll to position [614, 0]
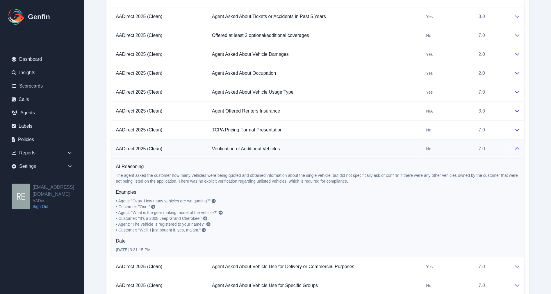
click at [515, 151] on div at bounding box center [517, 148] width 5 height 7
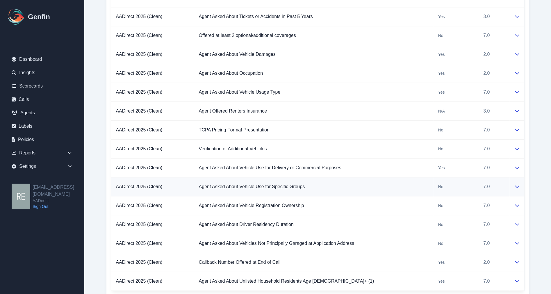
click at [524, 191] on td at bounding box center [517, 186] width 15 height 19
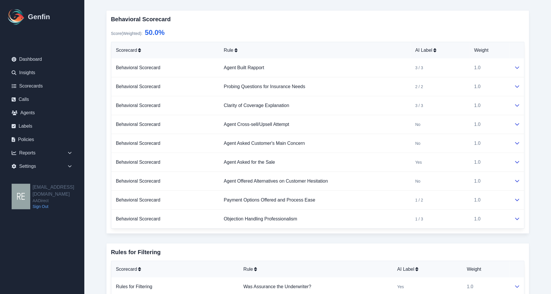
scroll to position [0, 0]
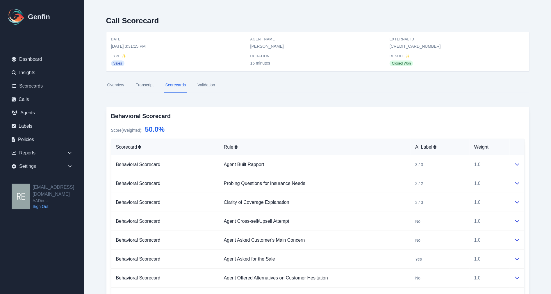
click at [408, 45] on span "684877397738" at bounding box center [457, 46] width 135 height 6
copy span "684877397738"
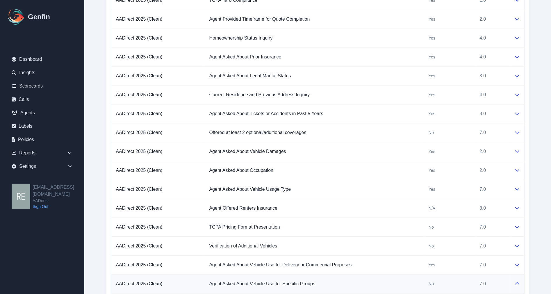
scroll to position [582, 0]
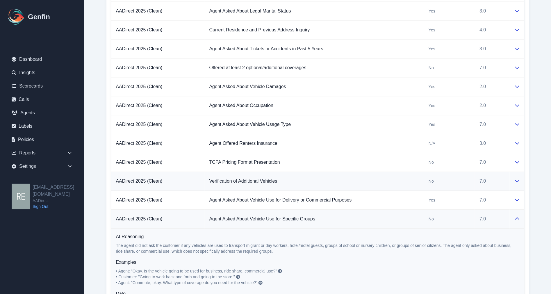
click at [520, 179] on td at bounding box center [517, 181] width 15 height 19
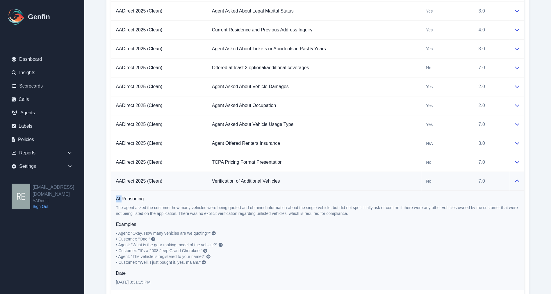
click at [520, 179] on td at bounding box center [517, 181] width 15 height 19
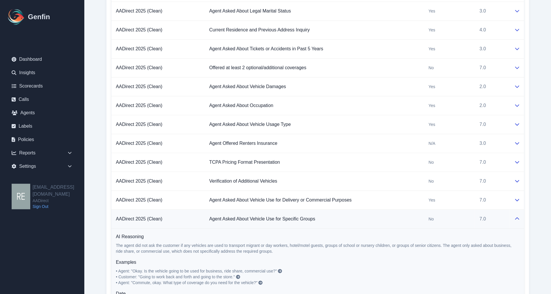
click at [515, 220] on div at bounding box center [517, 219] width 5 height 7
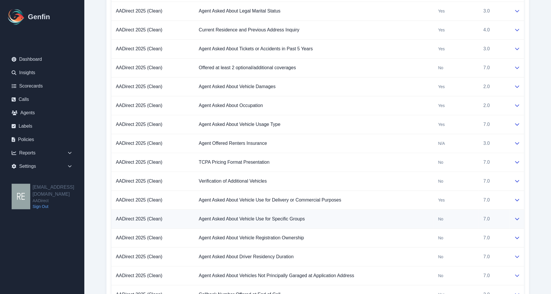
click at [515, 220] on icon at bounding box center [517, 218] width 5 height 5
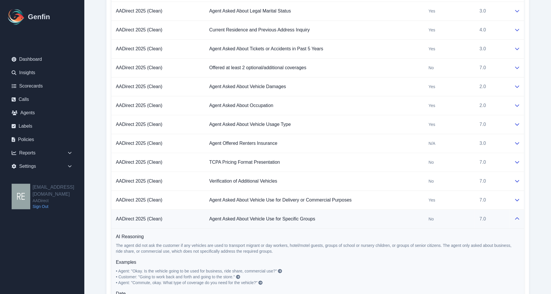
scroll to position [614, 0]
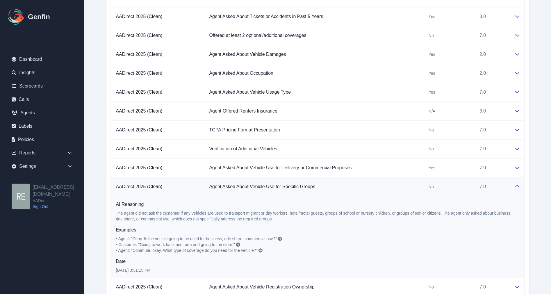
click at [517, 187] on icon at bounding box center [517, 186] width 4 height 2
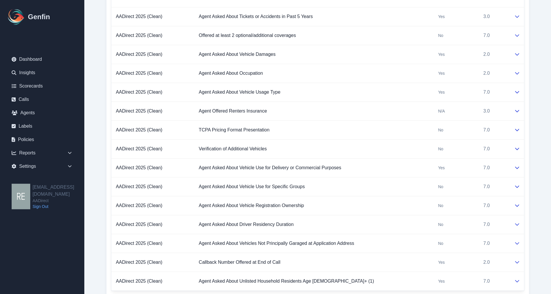
scroll to position [679, 0]
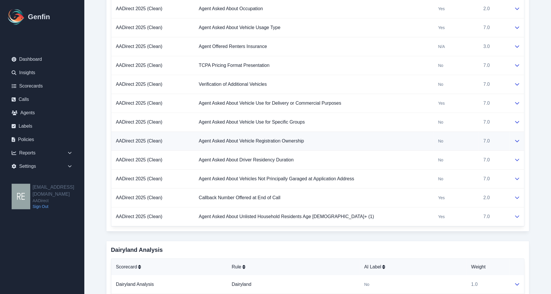
click at [517, 143] on icon at bounding box center [517, 140] width 5 height 5
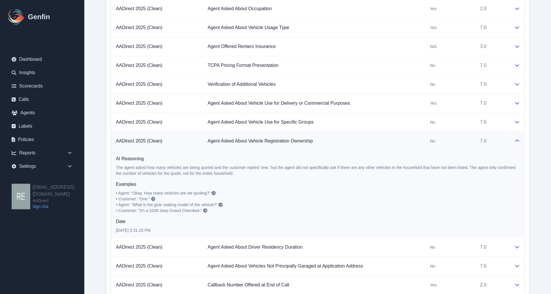
click at [520, 145] on td at bounding box center [517, 141] width 15 height 19
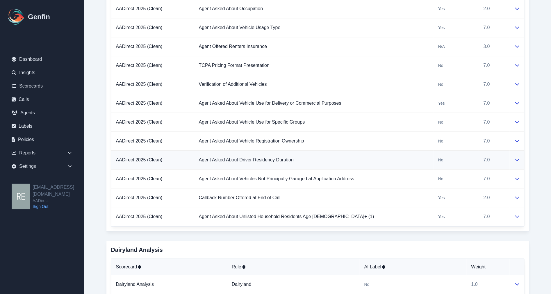
click at [521, 164] on td at bounding box center [517, 160] width 15 height 19
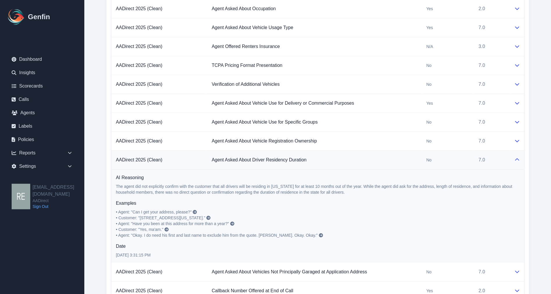
click at [521, 164] on td at bounding box center [517, 160] width 15 height 19
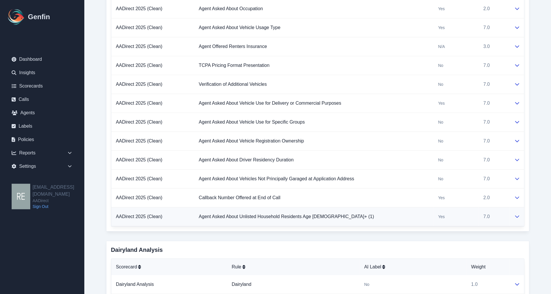
click at [519, 217] on icon at bounding box center [517, 216] width 5 height 5
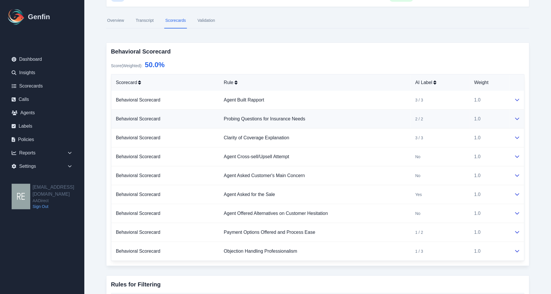
scroll to position [0, 0]
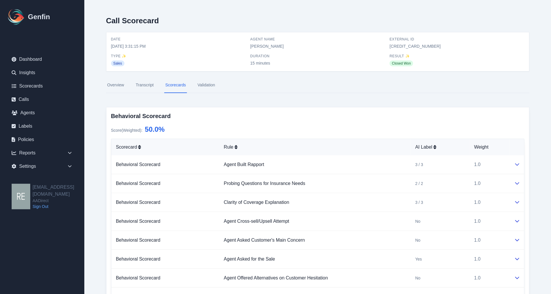
click at [108, 85] on link "Overview" at bounding box center [115, 85] width 19 height 16
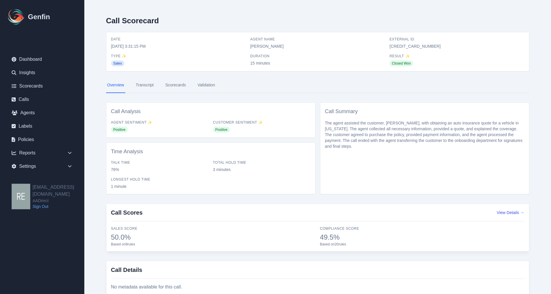
click at [149, 85] on link "Transcript" at bounding box center [145, 85] width 20 height 16
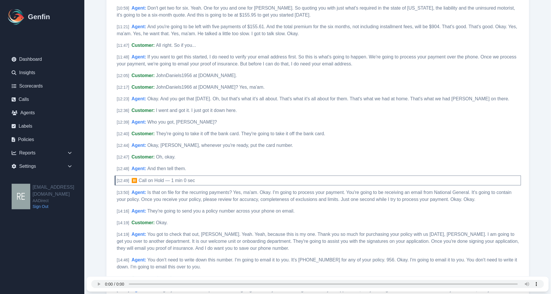
scroll to position [1260, 0]
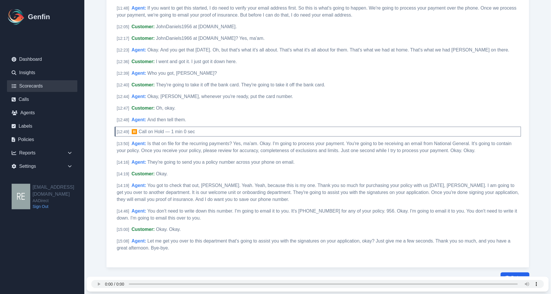
click at [37, 85] on link "Scorecards" at bounding box center [42, 86] width 70 height 12
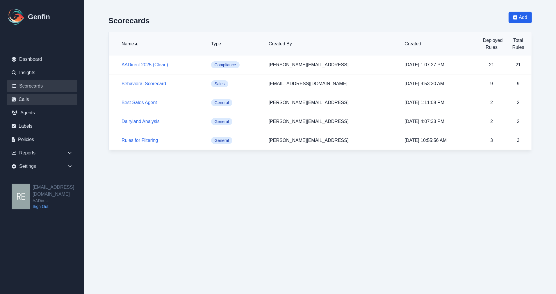
click at [32, 97] on link "Calls" at bounding box center [42, 100] width 70 height 12
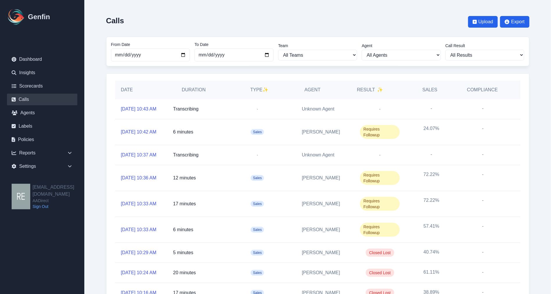
scroll to position [97, 0]
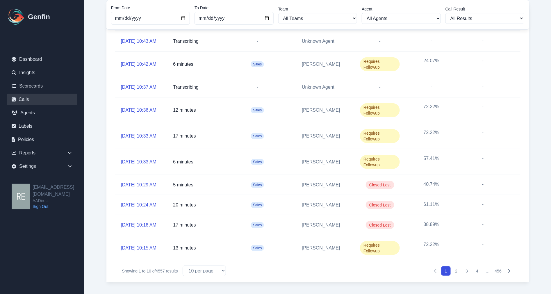
click at [452, 271] on button "2" at bounding box center [456, 270] width 9 height 9
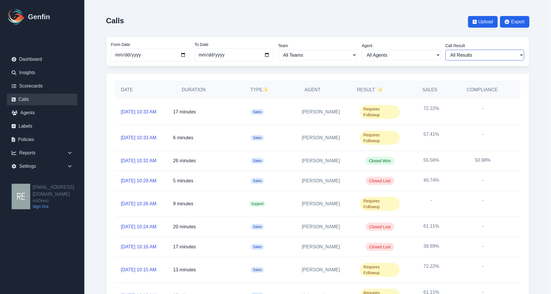
click at [493, 51] on select "All Results Closed Won Closed Lost Requires Followup" at bounding box center [485, 55] width 79 height 11
select select "Yes"
click at [448, 50] on select "All Results Closed Won Closed Lost Requires Followup" at bounding box center [485, 55] width 79 height 11
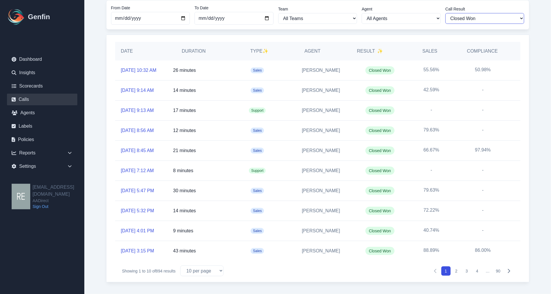
scroll to position [97, 0]
click at [35, 86] on link "Scorecards" at bounding box center [42, 86] width 70 height 12
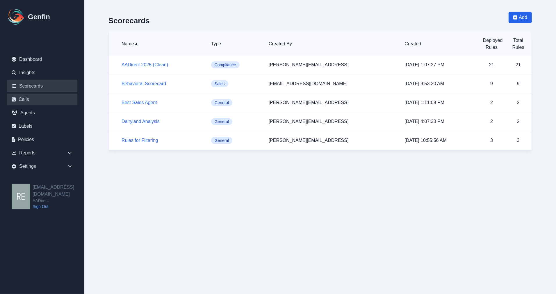
click at [31, 98] on link "Calls" at bounding box center [42, 100] width 70 height 12
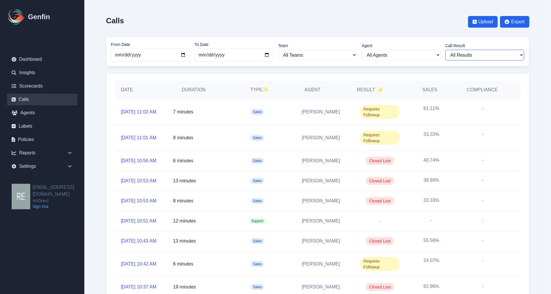
click at [497, 57] on select "All Results Closed Won Closed Lost Requires Followup" at bounding box center [485, 55] width 79 height 11
select select "Yes"
click at [448, 50] on select "All Results Closed Won Closed Lost Requires Followup" at bounding box center [485, 55] width 79 height 11
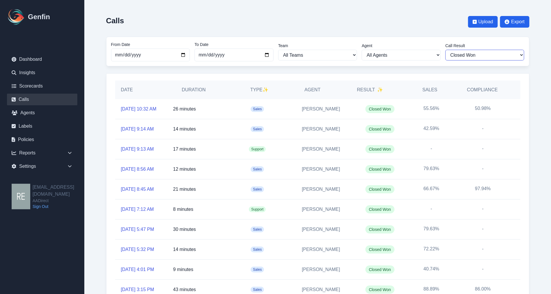
scroll to position [97, 0]
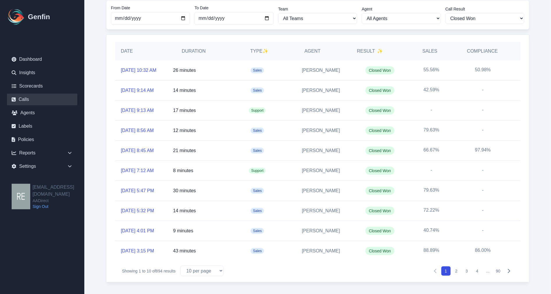
click at [458, 270] on button "2" at bounding box center [456, 270] width 9 height 9
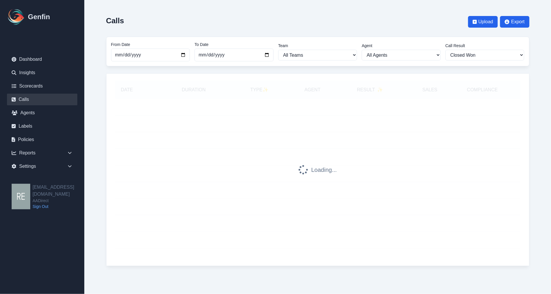
scroll to position [0, 0]
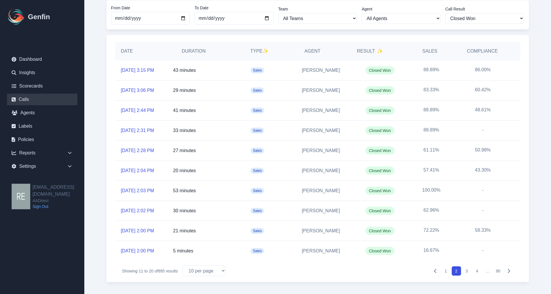
scroll to position [97, 0]
click at [140, 187] on link "10/13/2025, 2:03 PM" at bounding box center [137, 190] width 33 height 7
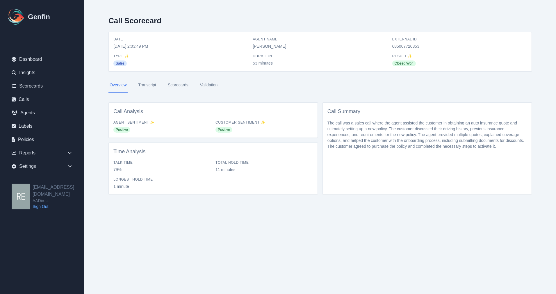
click at [179, 87] on link "Scorecards" at bounding box center [178, 85] width 23 height 16
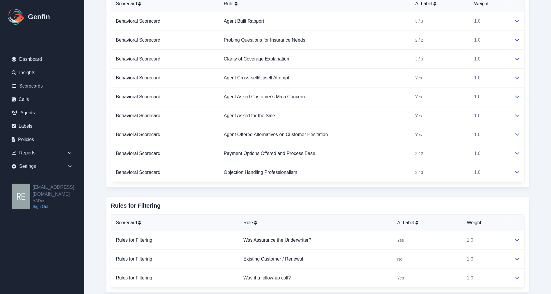
scroll to position [79, 0]
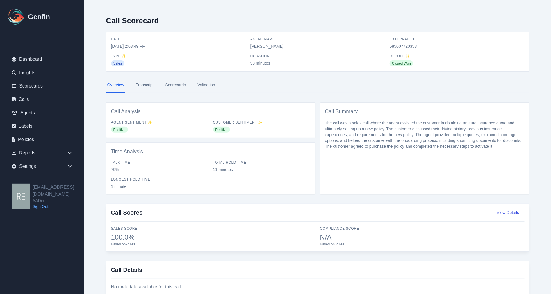
select select "Yes"
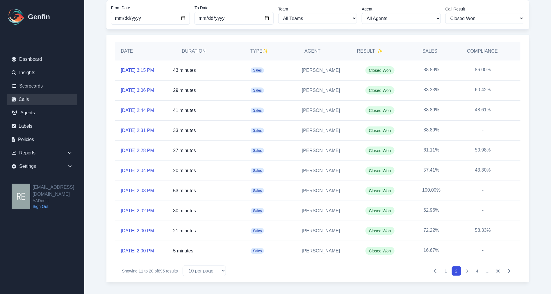
scroll to position [97, 0]
click at [143, 187] on link "10/13/2025, 2:03 PM" at bounding box center [137, 190] width 33 height 7
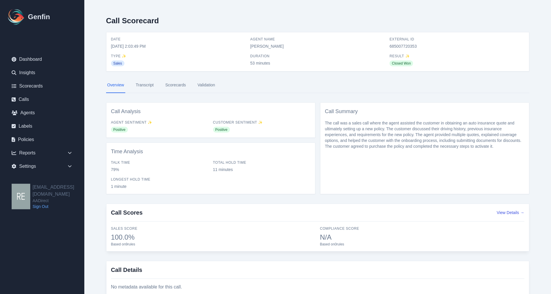
click at [401, 43] on div "External ID 685007720353" at bounding box center [457, 43] width 135 height 12
copy span "685007720353"
click at [175, 86] on link "Scorecards" at bounding box center [175, 85] width 23 height 16
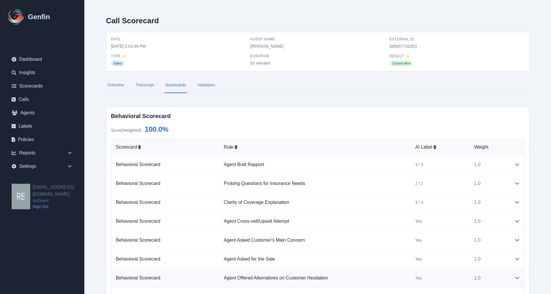
scroll to position [97, 0]
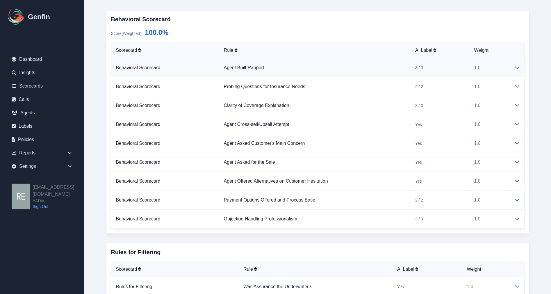
click at [519, 65] on icon at bounding box center [517, 67] width 5 height 5
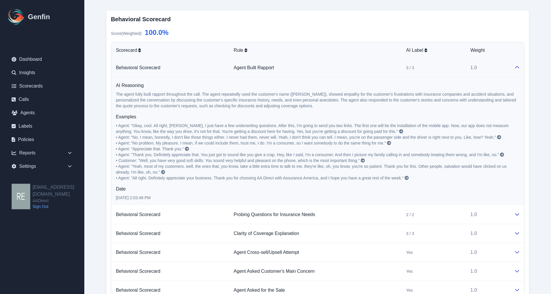
click at [519, 65] on icon at bounding box center [517, 67] width 5 height 5
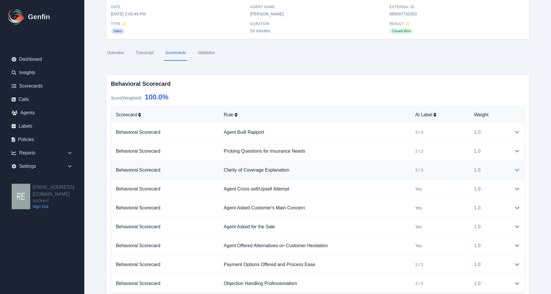
scroll to position [0, 0]
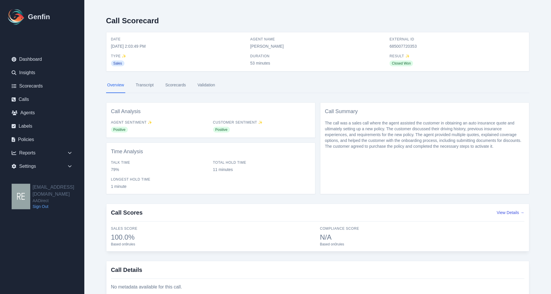
select select "Yes"
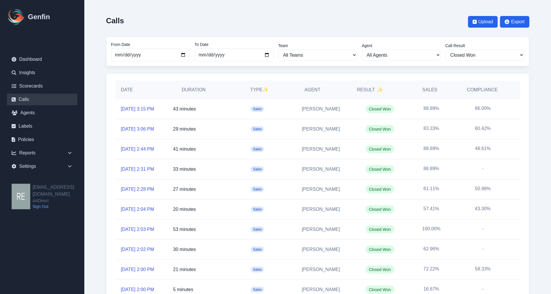
scroll to position [97, 0]
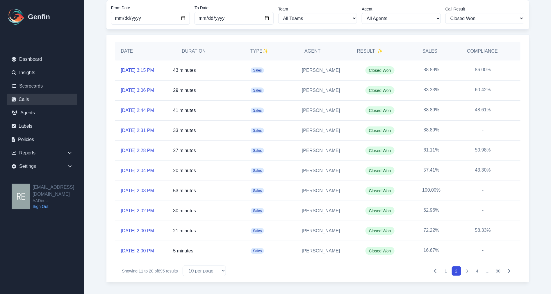
click at [447, 271] on button "1" at bounding box center [446, 270] width 9 height 9
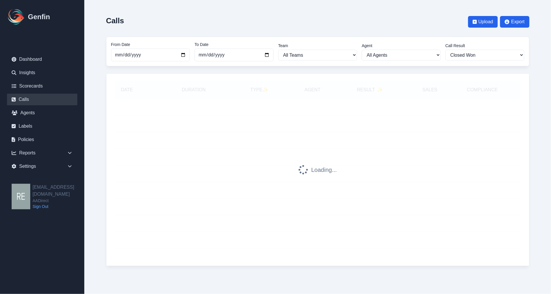
scroll to position [0, 0]
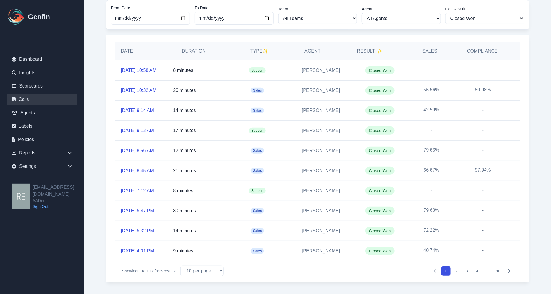
scroll to position [97, 0]
click at [468, 271] on button "3" at bounding box center [467, 270] width 9 height 9
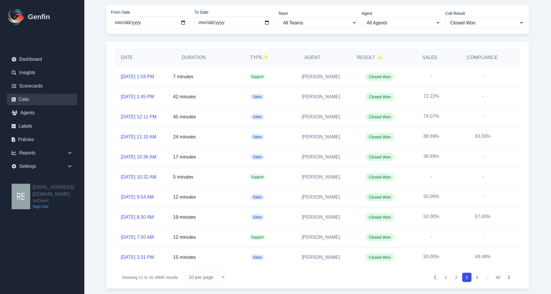
scroll to position [97, 0]
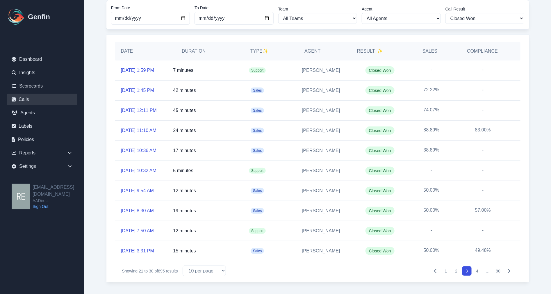
click at [477, 269] on button "4" at bounding box center [477, 270] width 9 height 9
click at [479, 272] on button "5" at bounding box center [477, 270] width 9 height 9
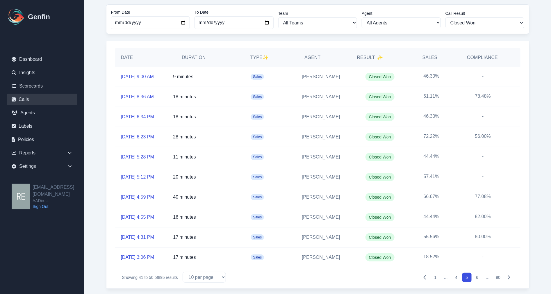
scroll to position [97, 0]
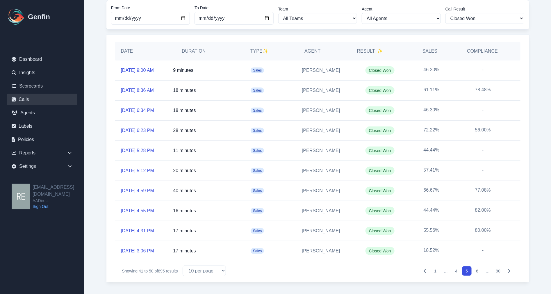
click at [457, 268] on button "4" at bounding box center [456, 270] width 9 height 9
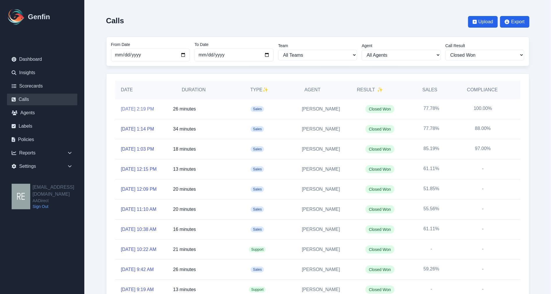
click at [147, 108] on link "10/11/2025, 2:19 PM" at bounding box center [137, 109] width 33 height 7
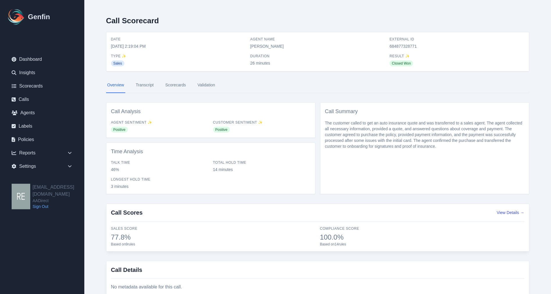
click at [170, 86] on link "Scorecards" at bounding box center [175, 85] width 23 height 16
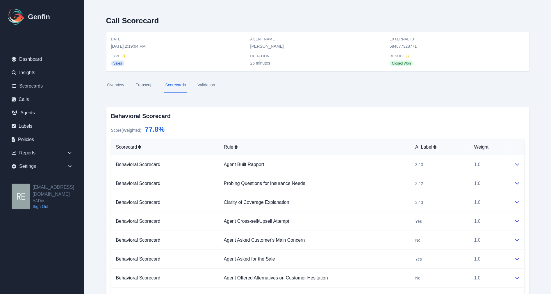
click at [400, 45] on span "684877328771" at bounding box center [457, 46] width 135 height 6
copy span "684877328771"
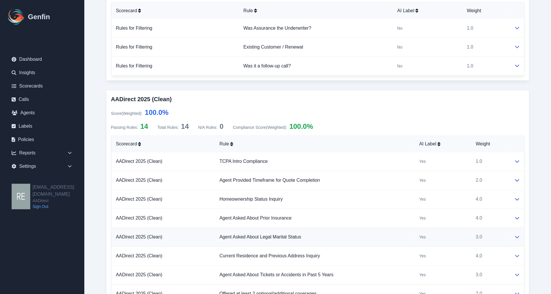
scroll to position [452, 0]
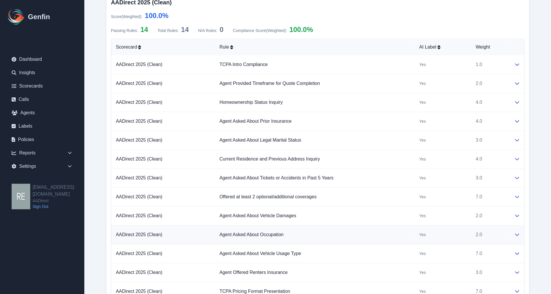
click at [516, 236] on icon at bounding box center [517, 234] width 5 height 5
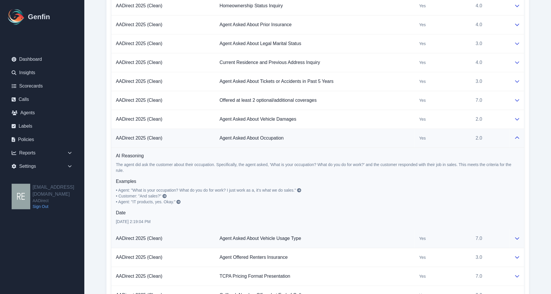
scroll to position [614, 0]
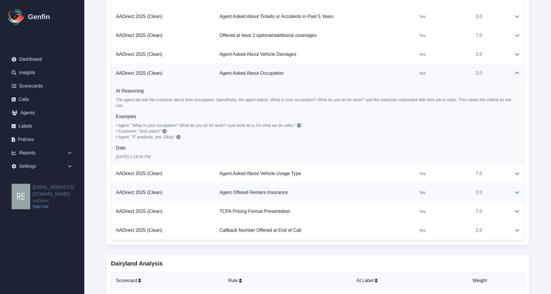
click at [520, 193] on td at bounding box center [517, 192] width 15 height 19
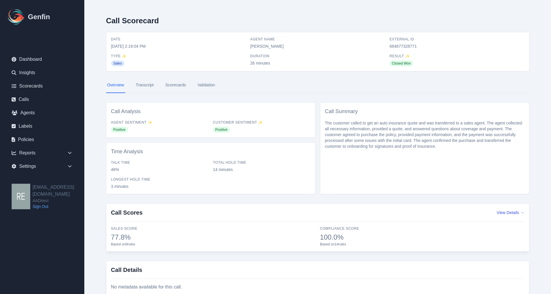
select select "Yes"
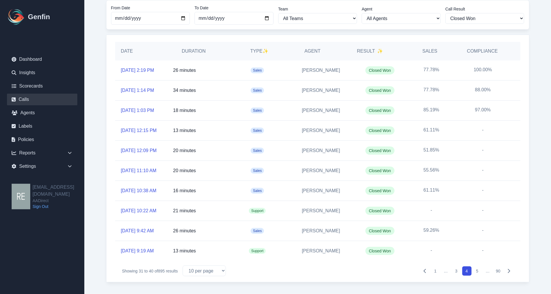
scroll to position [97, 0]
click at [147, 107] on link "10/11/2025, 1:03 PM" at bounding box center [137, 110] width 33 height 7
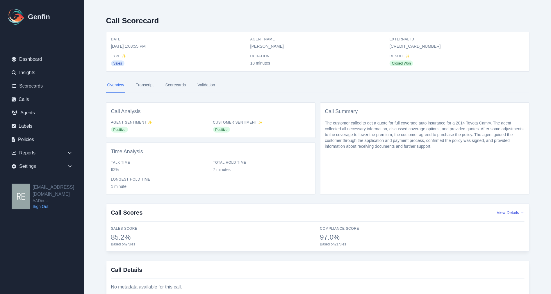
click at [408, 43] on span "684877234931" at bounding box center [457, 46] width 135 height 6
copy span "684877234931"
select select "Yes"
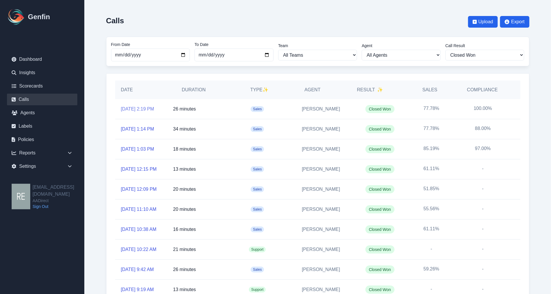
click at [134, 106] on link "10/11/2025, 2:19 PM" at bounding box center [137, 109] width 33 height 7
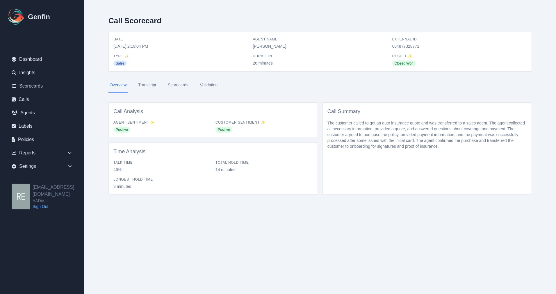
click at [175, 84] on link "Scorecards" at bounding box center [178, 85] width 23 height 16
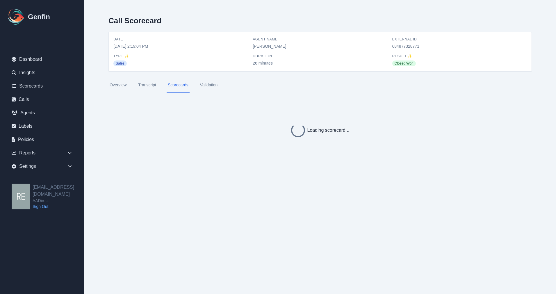
click at [147, 83] on link "Transcript" at bounding box center [147, 85] width 20 height 16
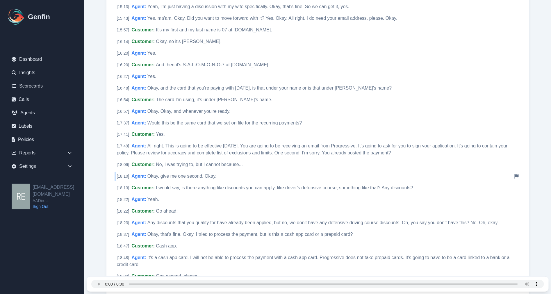
scroll to position [1422, 0]
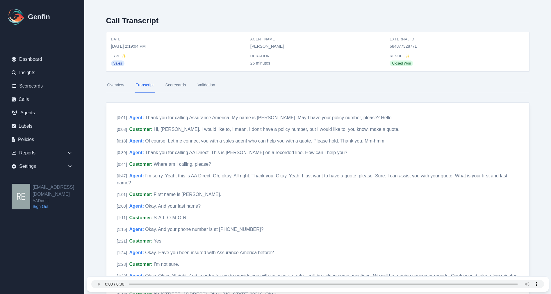
scroll to position [1422, 0]
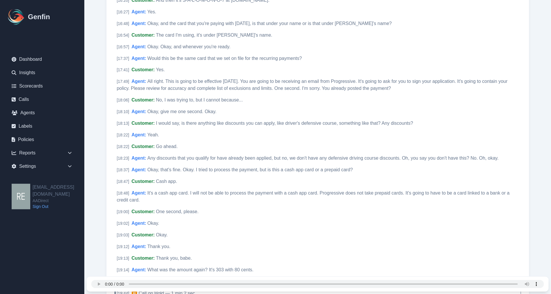
scroll to position [1422, 0]
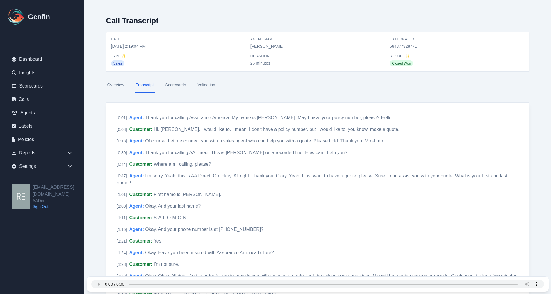
scroll to position [1422, 0]
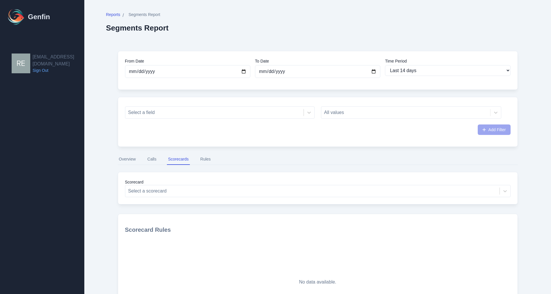
select select "14"
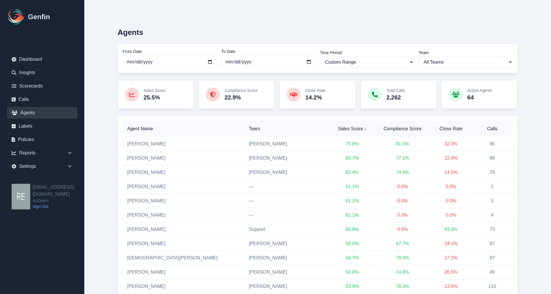
select select "custom"
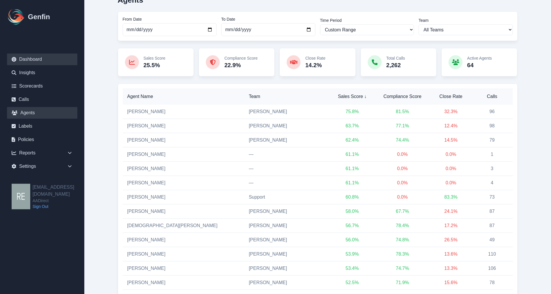
click at [40, 57] on link "Dashboard" at bounding box center [42, 60] width 70 height 12
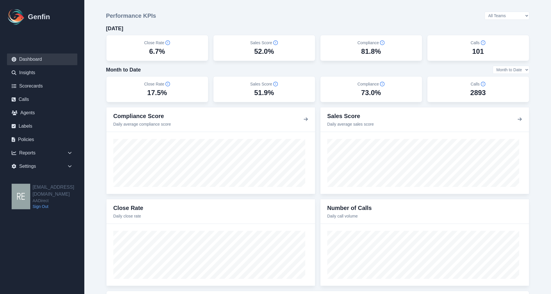
click at [517, 14] on select "All Teams [PERSON_NAME] Support" at bounding box center [507, 16] width 45 height 8
click at [501, 12] on select "All Teams [PERSON_NAME] Support" at bounding box center [507, 16] width 45 height 8
click at [518, 15] on select "All Teams [PERSON_NAME] Support" at bounding box center [507, 16] width 45 height 8
select select "3"
click at [501, 12] on select "All Teams [PERSON_NAME] Support" at bounding box center [507, 16] width 45 height 8
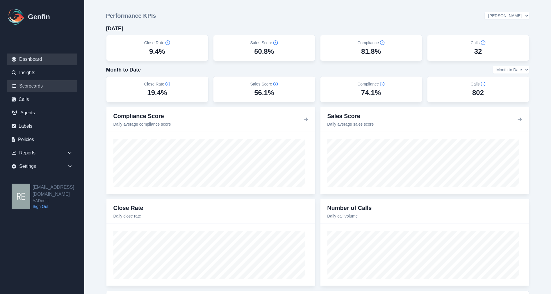
click at [42, 89] on link "Scorecards" at bounding box center [42, 86] width 70 height 12
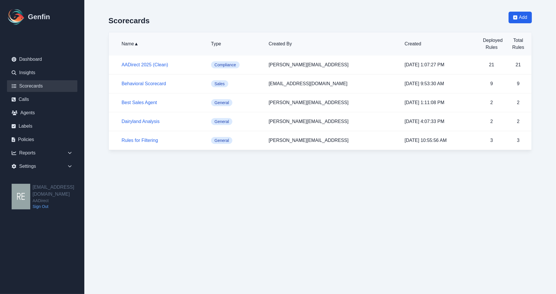
click at [539, 162] on html "Genfin Dashboard Insights Scorecards Calls Agents Labels Policies Reports Sales…" at bounding box center [278, 81] width 556 height 162
